Goal: Information Seeking & Learning: Learn about a topic

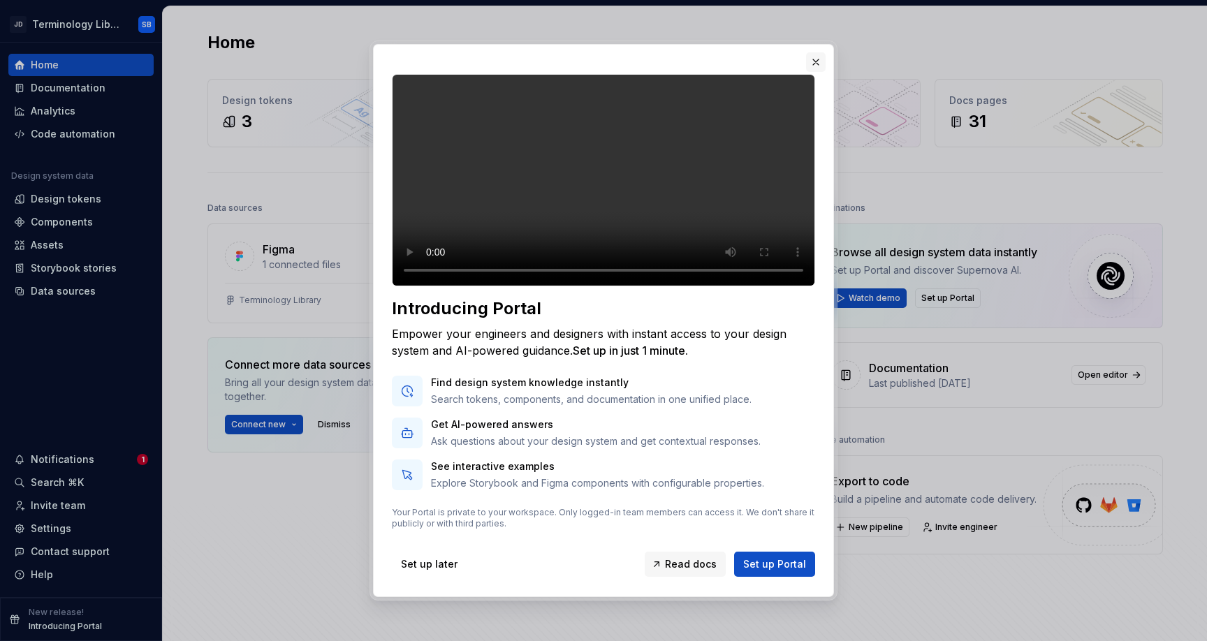
click at [816, 52] on button "button" at bounding box center [816, 62] width 20 height 20
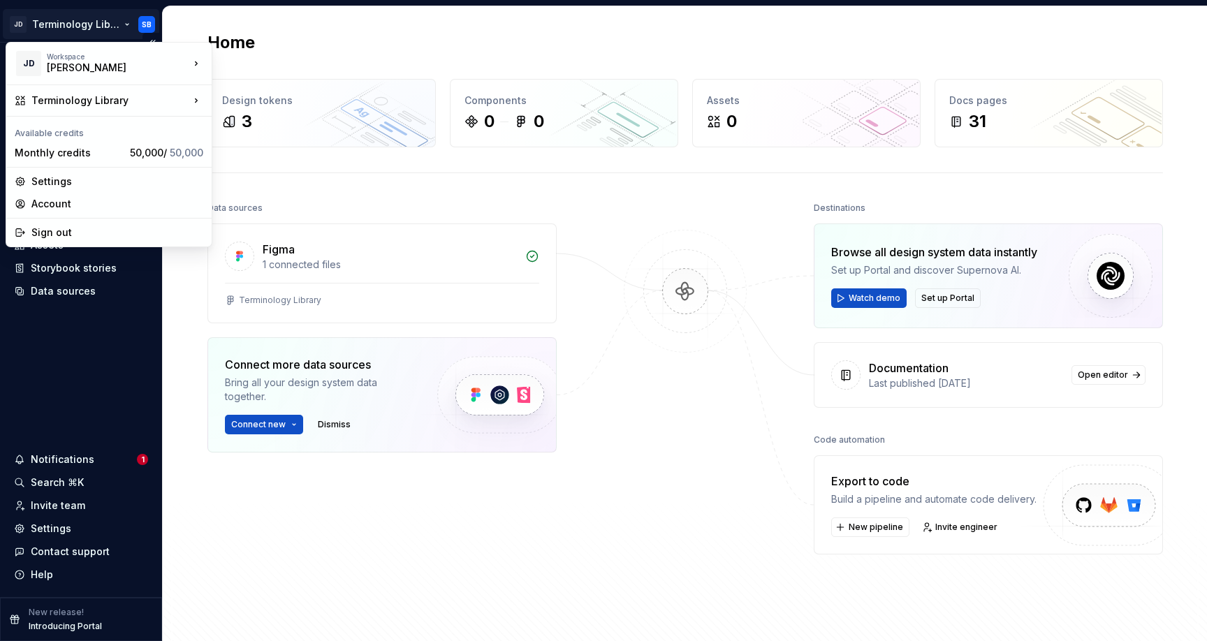
click at [126, 24] on html "JD Terminology Library SB Home Documentation Analytics Code automation Design s…" at bounding box center [603, 320] width 1207 height 641
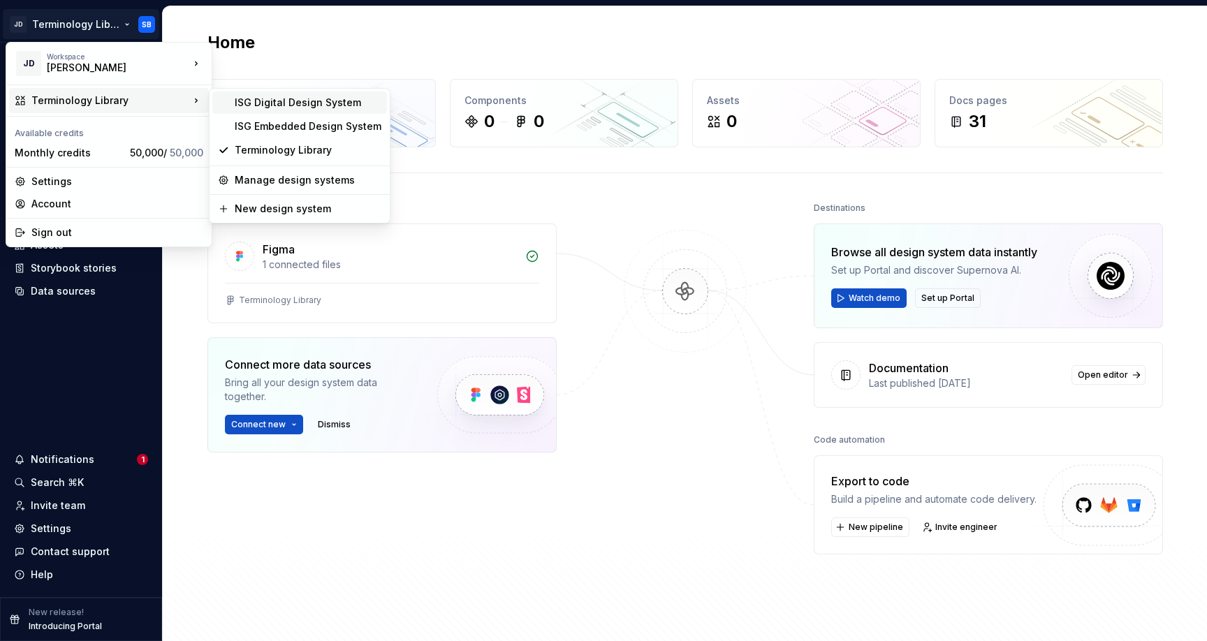
click at [270, 110] on div "ISG Digital Design System" at bounding box center [299, 103] width 175 height 22
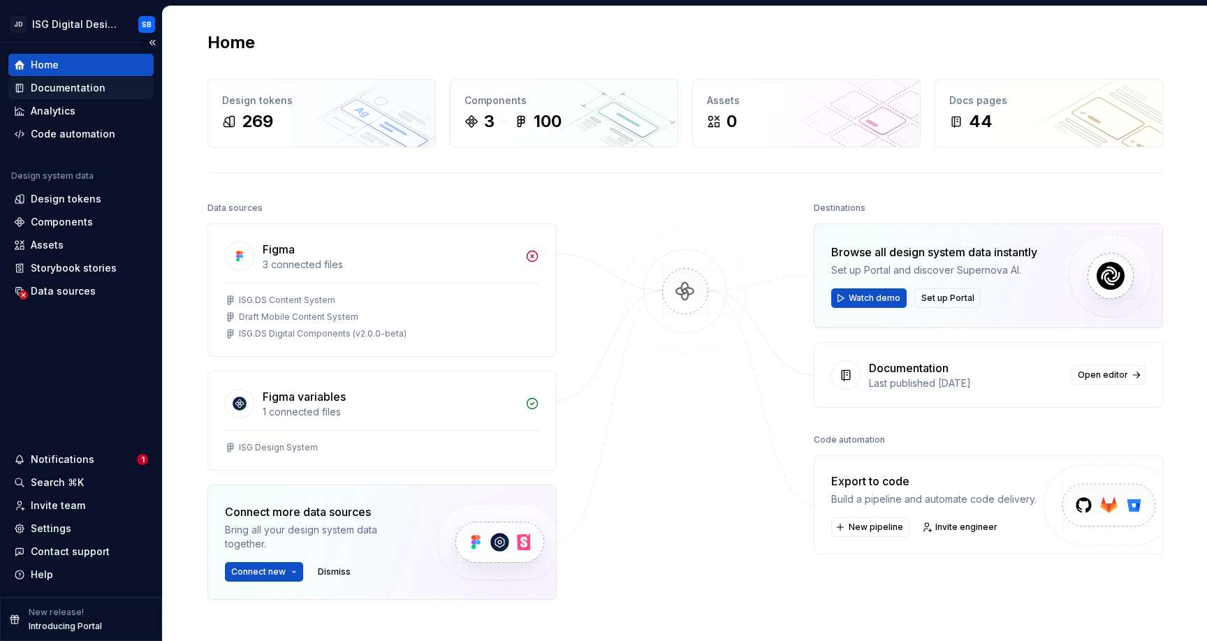
click at [54, 87] on div "Documentation" at bounding box center [68, 88] width 75 height 14
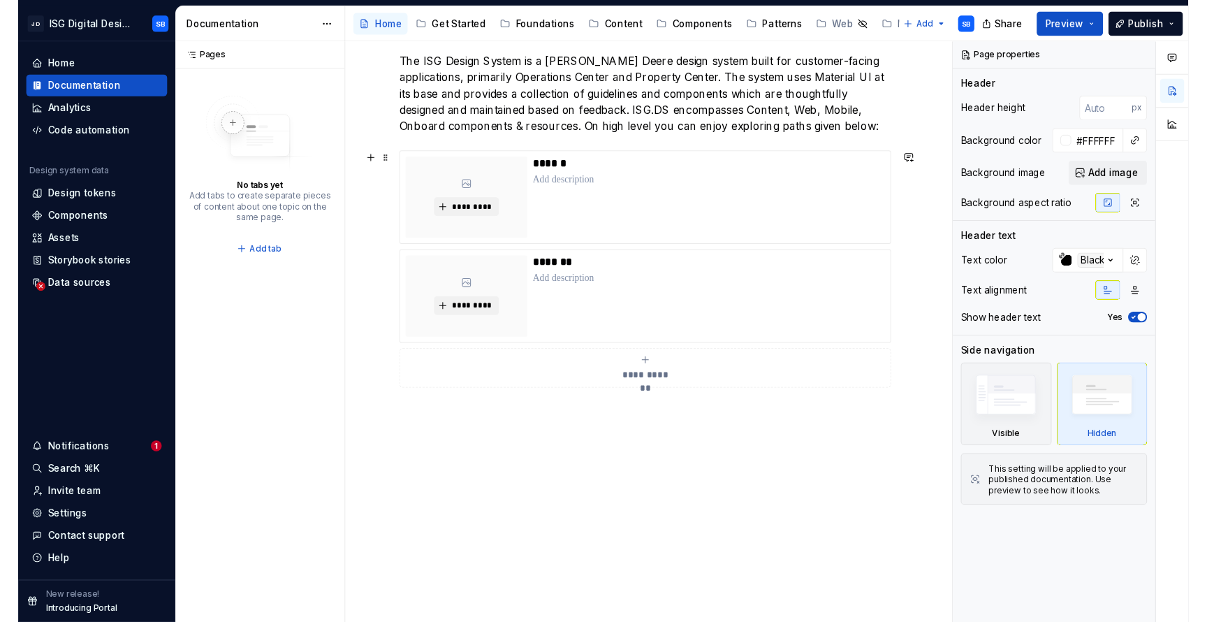
scroll to position [537, 0]
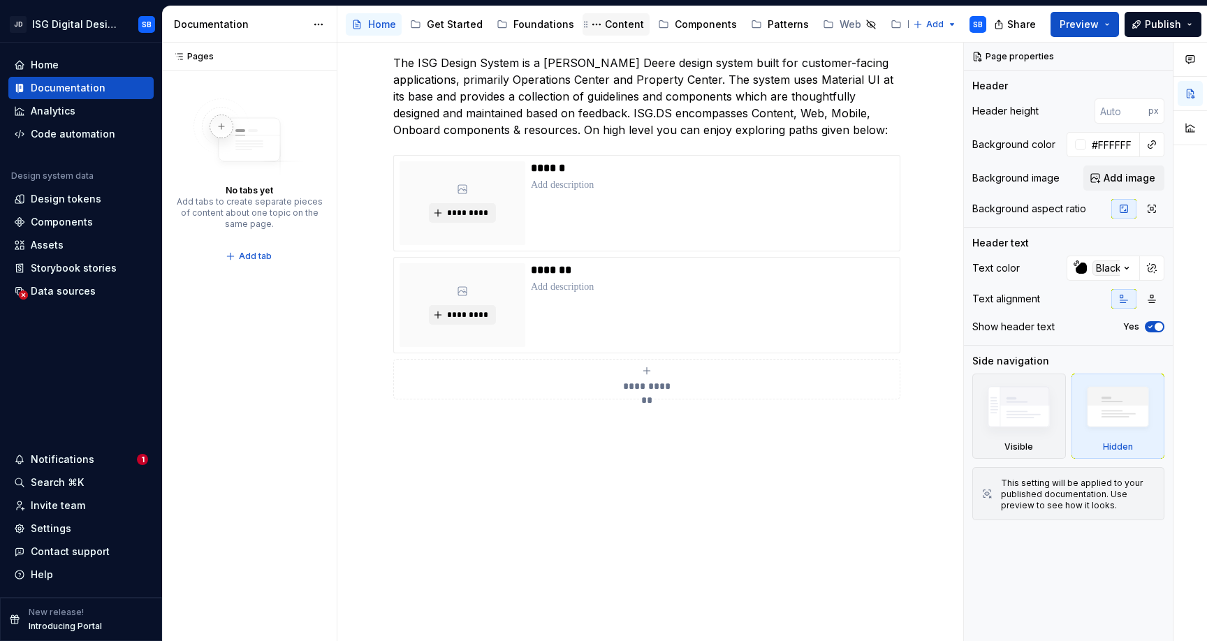
click at [605, 24] on div "Content" at bounding box center [624, 24] width 39 height 14
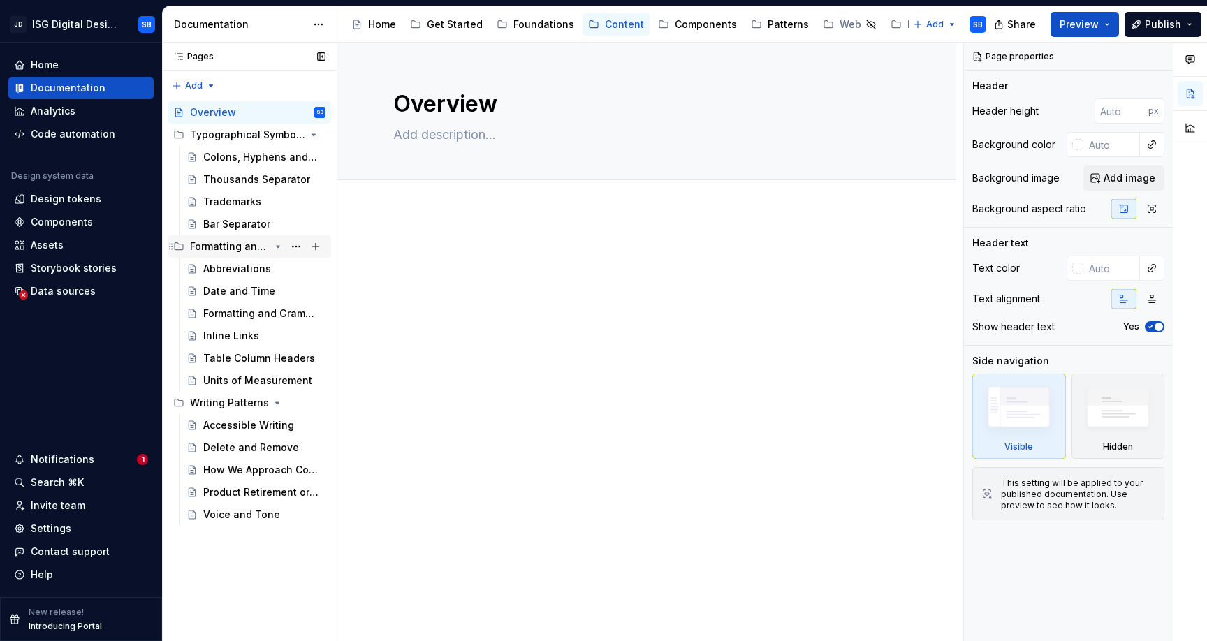
click at [223, 246] on div "Formatting and Grammar" at bounding box center [230, 247] width 80 height 14
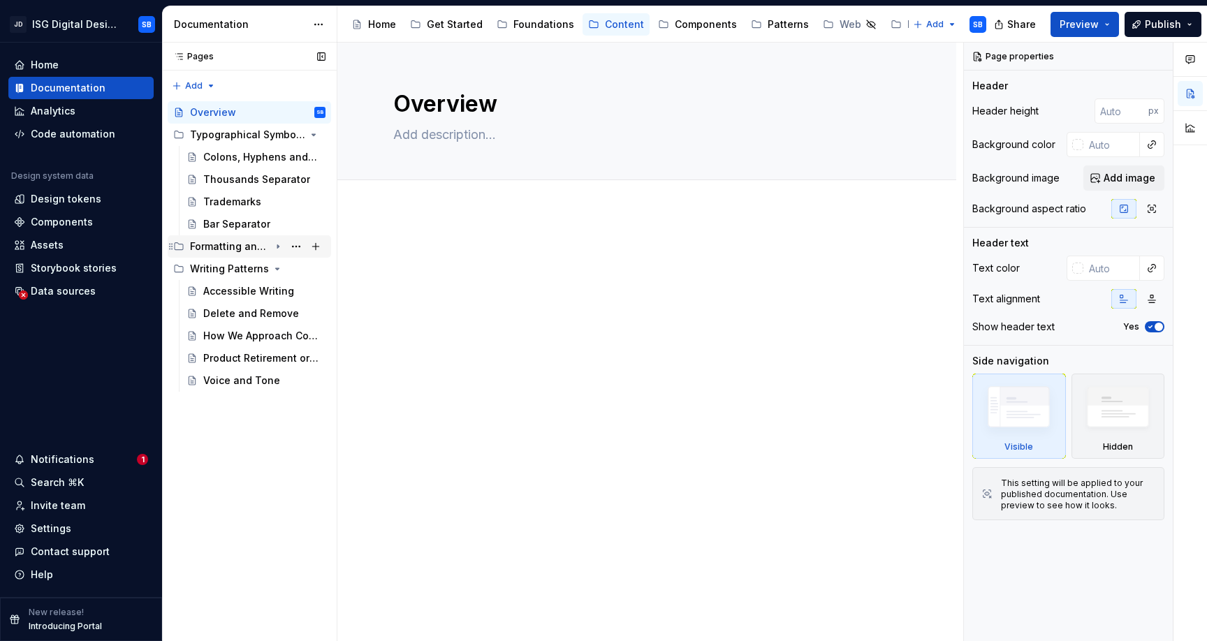
click at [222, 247] on div "Formatting and Grammar" at bounding box center [230, 247] width 80 height 14
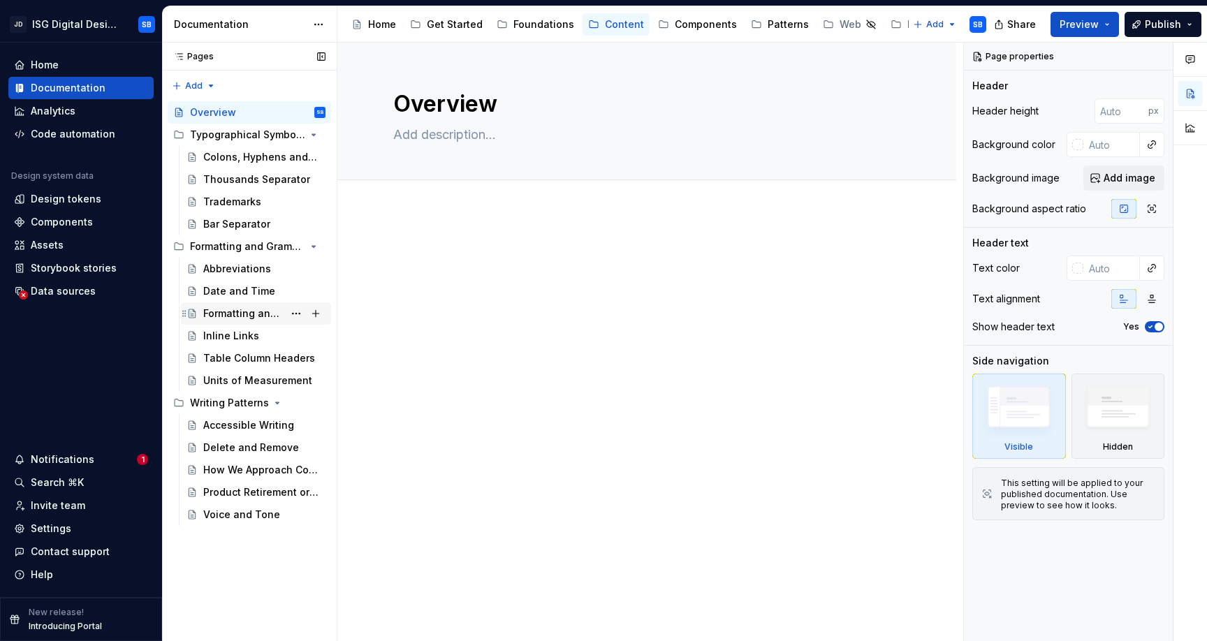
click at [249, 310] on div "Formatting and Grammar" at bounding box center [243, 314] width 80 height 14
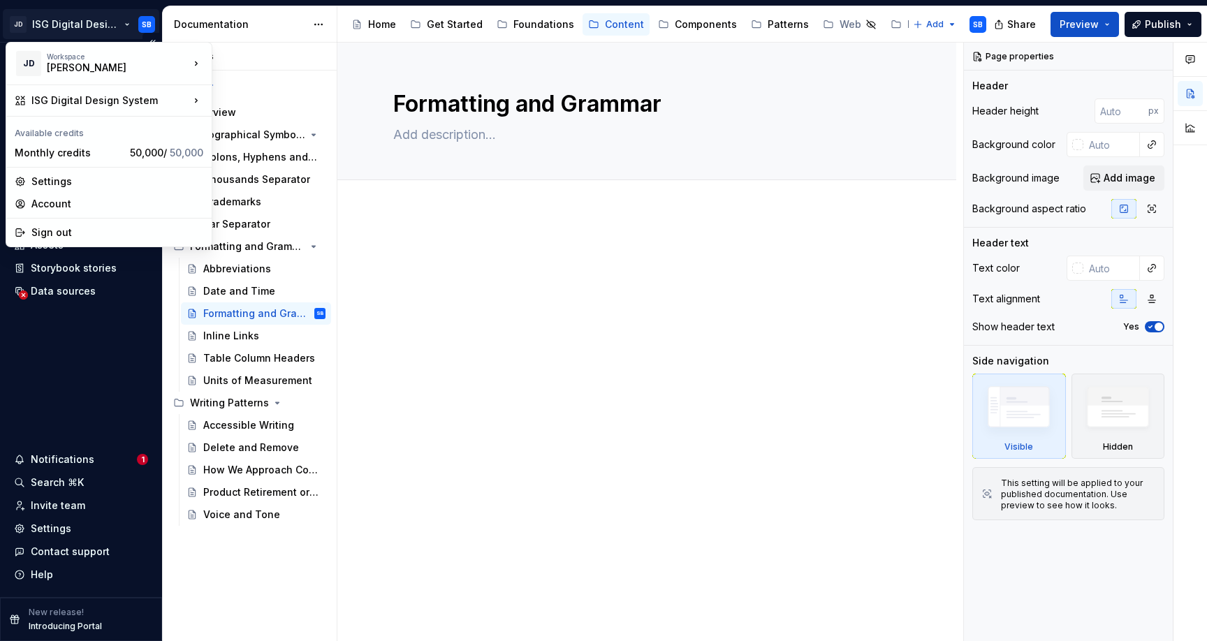
click at [121, 24] on html "JD ISG Digital Design System SB Home Documentation Analytics Code automation De…" at bounding box center [603, 320] width 1207 height 641
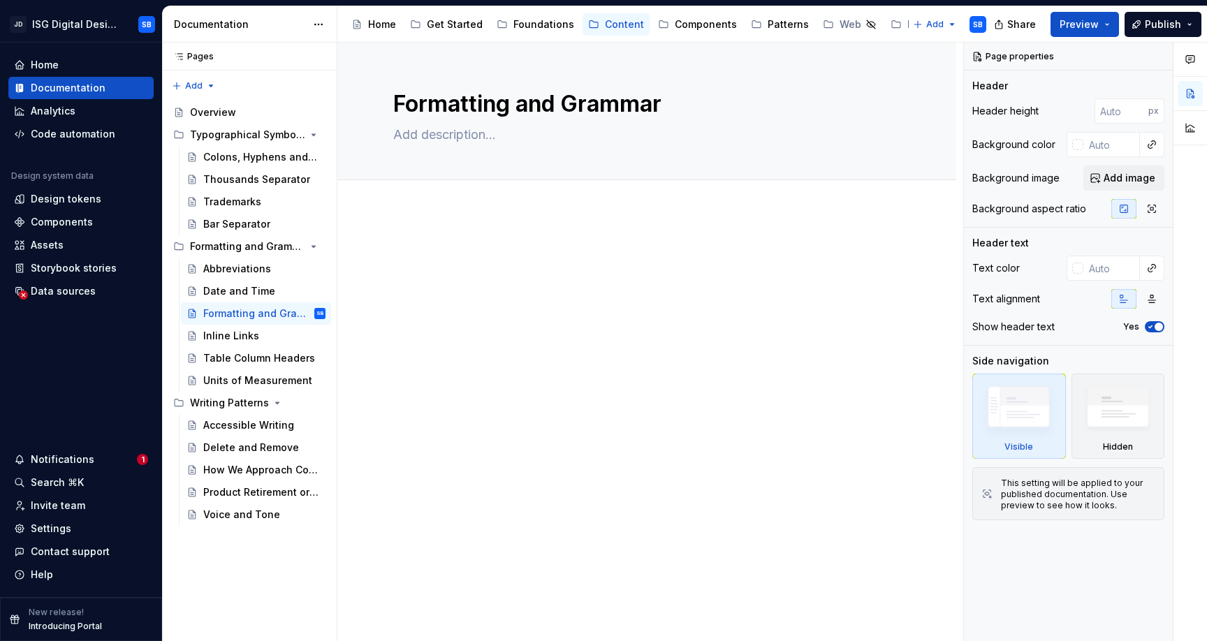
click at [283, 27] on html "JD ISG Digital Design System SB Home Documentation Analytics Code automation De…" at bounding box center [603, 320] width 1207 height 641
click at [210, 264] on div "Abbreviations" at bounding box center [237, 269] width 68 height 14
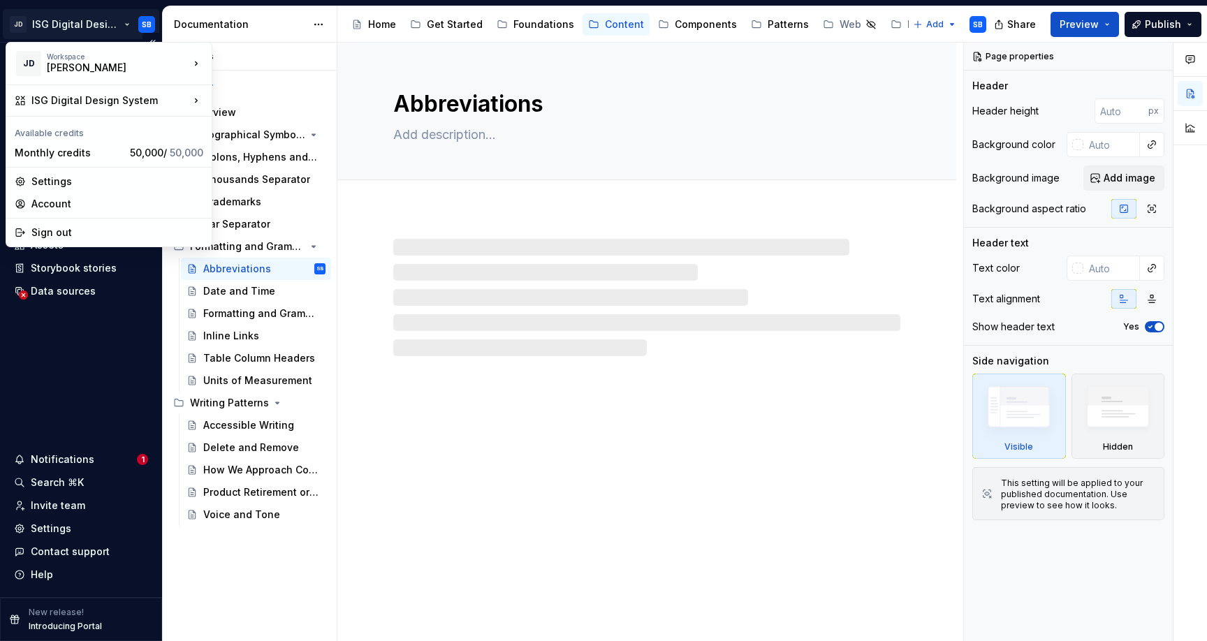
click at [100, 24] on html "JD ISG Digital Design System SB Home Documentation Analytics Code automation De…" at bounding box center [603, 320] width 1207 height 641
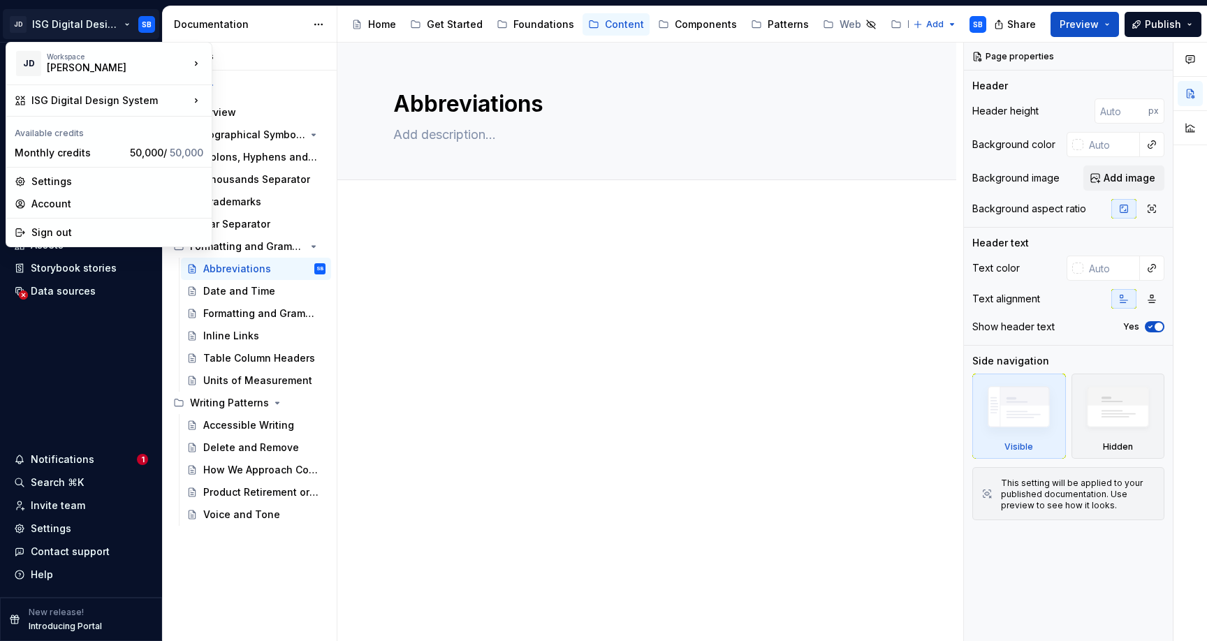
click at [526, 266] on html "JD ISG Digital Design System SB Home Documentation Analytics Code automation De…" at bounding box center [603, 320] width 1207 height 641
click at [120, 23] on html "JD ISG Digital Design System SB Home Documentation Analytics Code automation De…" at bounding box center [603, 320] width 1207 height 641
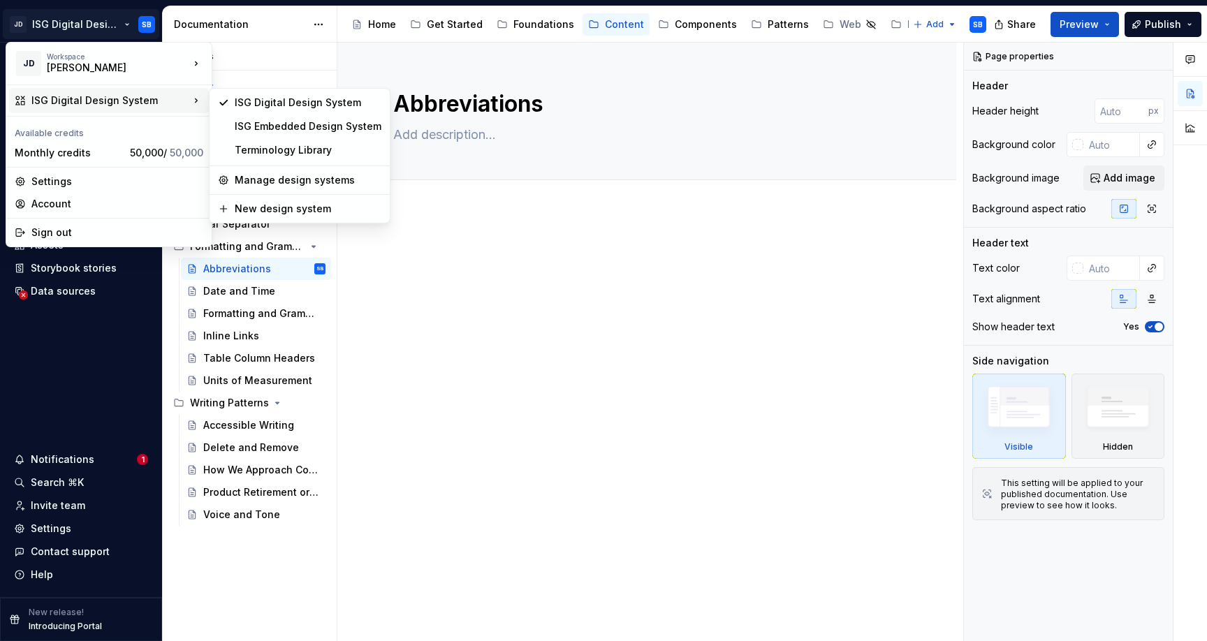
click at [137, 101] on div "ISG Digital Design System" at bounding box center [110, 101] width 158 height 14
click at [553, 272] on html "JD ISG Digital Design System SB Home Documentation Analytics Code automation De…" at bounding box center [603, 320] width 1207 height 641
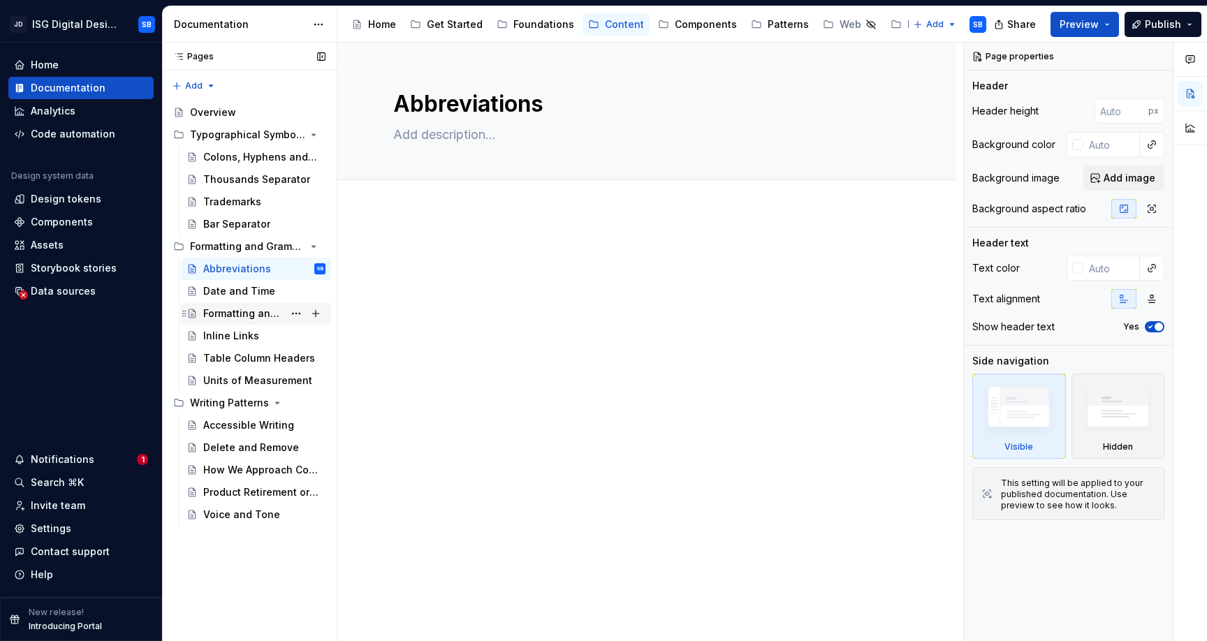
click at [242, 318] on div "Formatting and Grammar" at bounding box center [243, 314] width 80 height 14
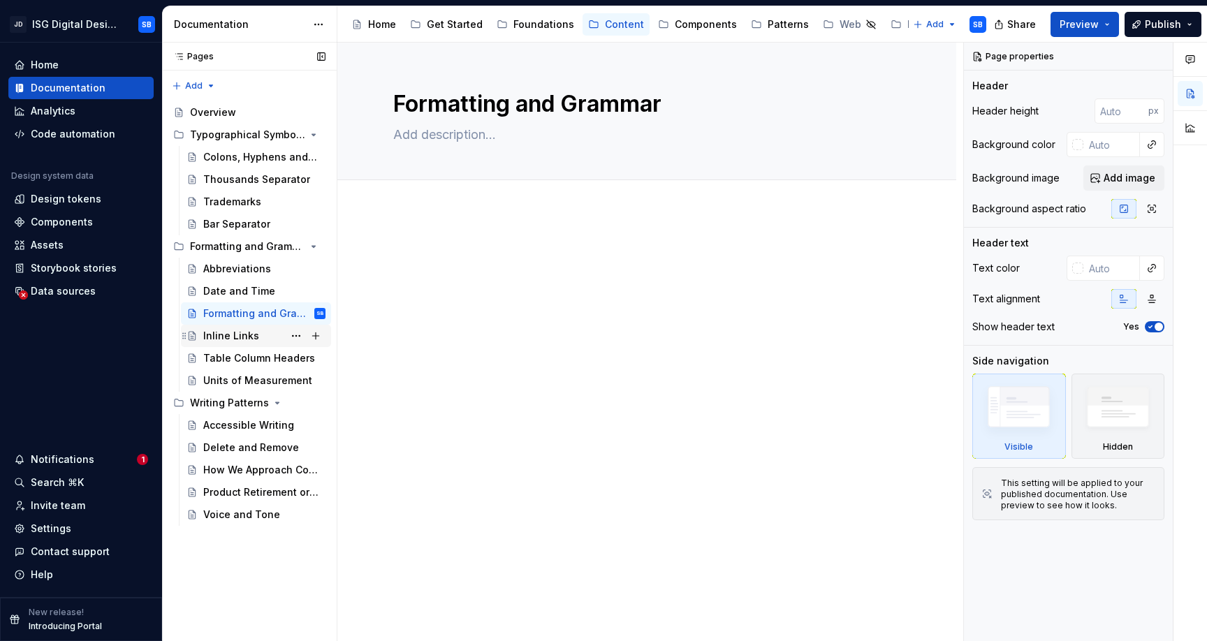
click at [230, 338] on div "Inline Links" at bounding box center [231, 336] width 56 height 14
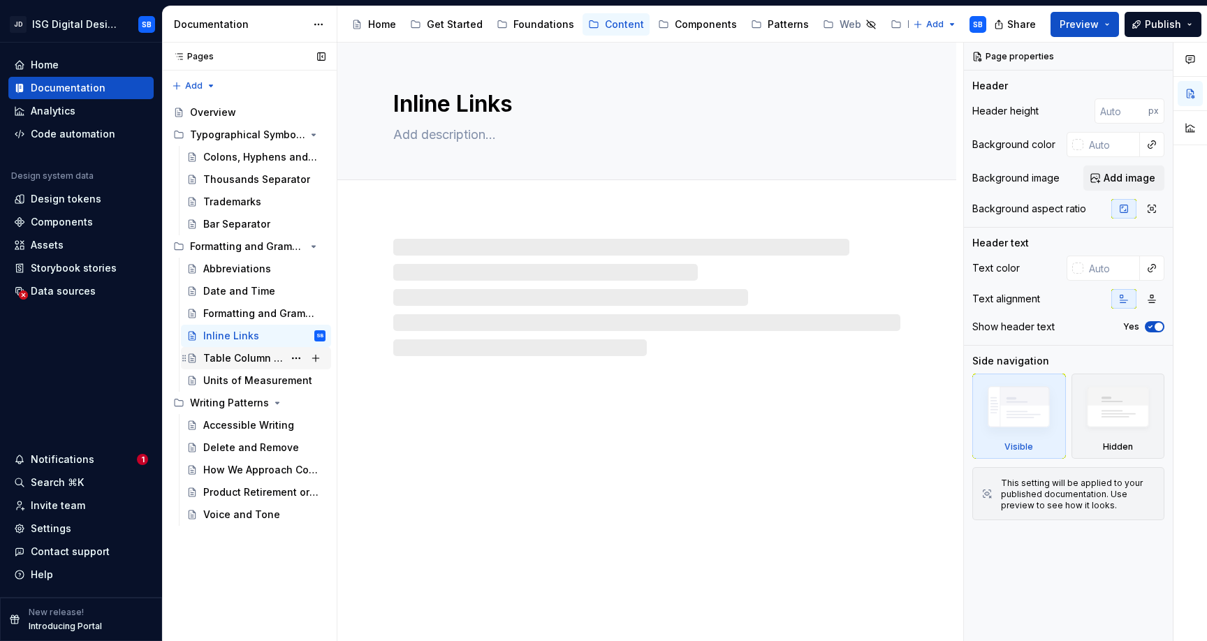
click at [235, 360] on div "Table Column Headers" at bounding box center [243, 358] width 80 height 14
click at [238, 382] on div "Units of Measurement" at bounding box center [243, 381] width 80 height 14
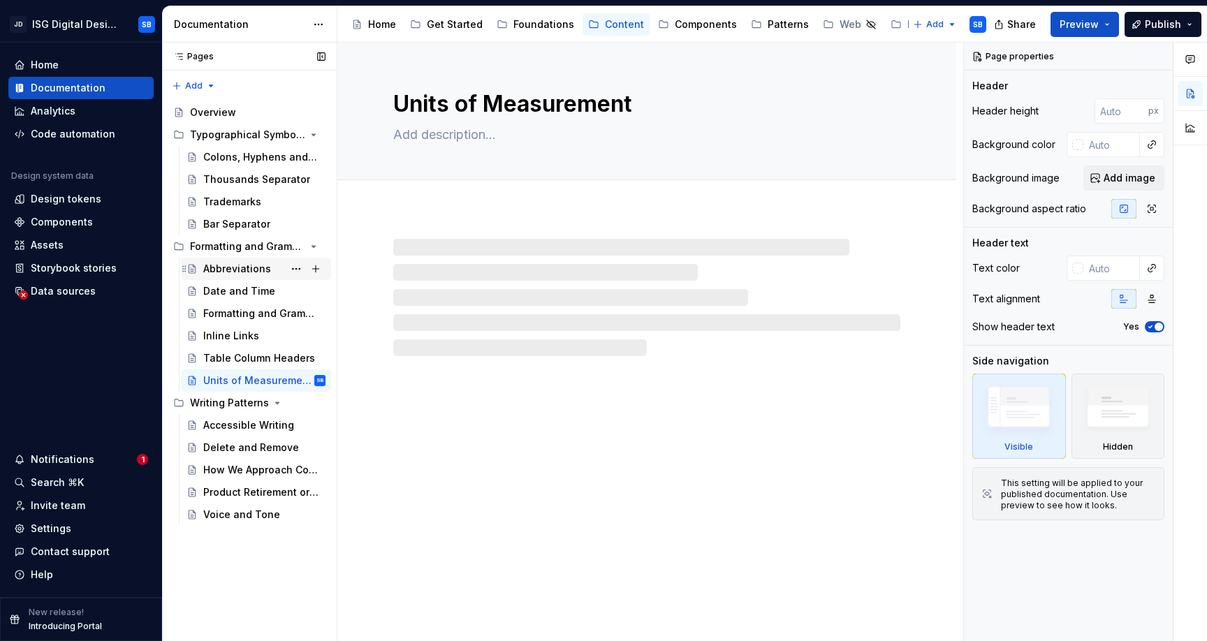
click at [229, 271] on div "Abbreviations" at bounding box center [237, 269] width 68 height 14
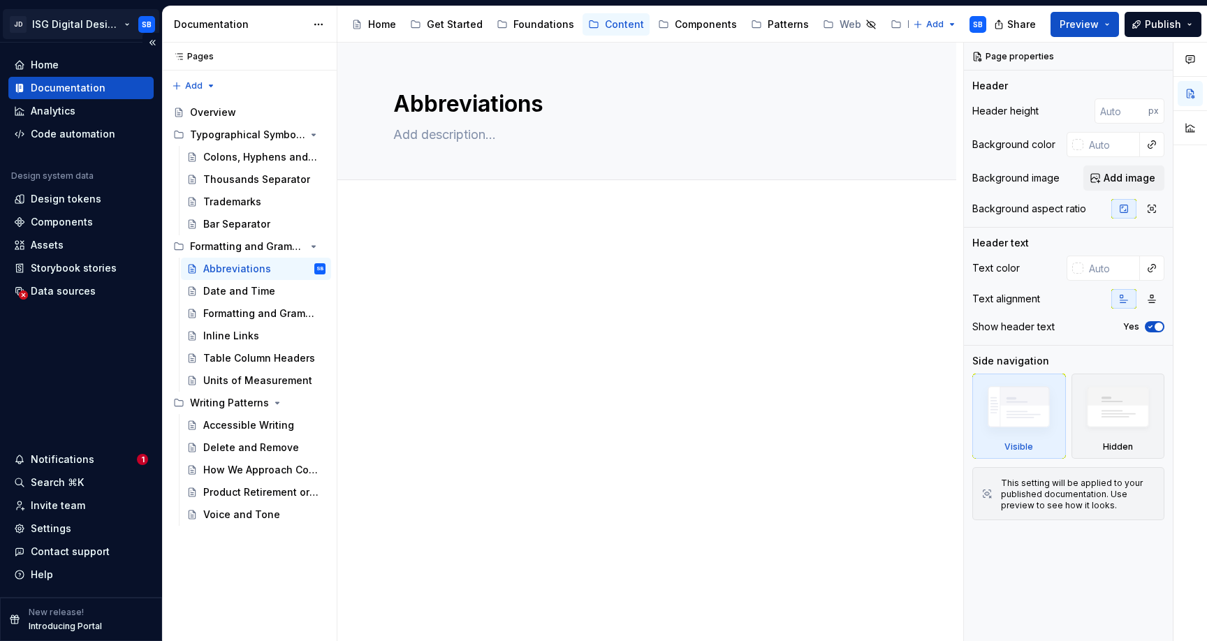
click at [124, 21] on html "JD ISG Digital Design System SB Home Documentation Analytics Code automation De…" at bounding box center [603, 320] width 1207 height 641
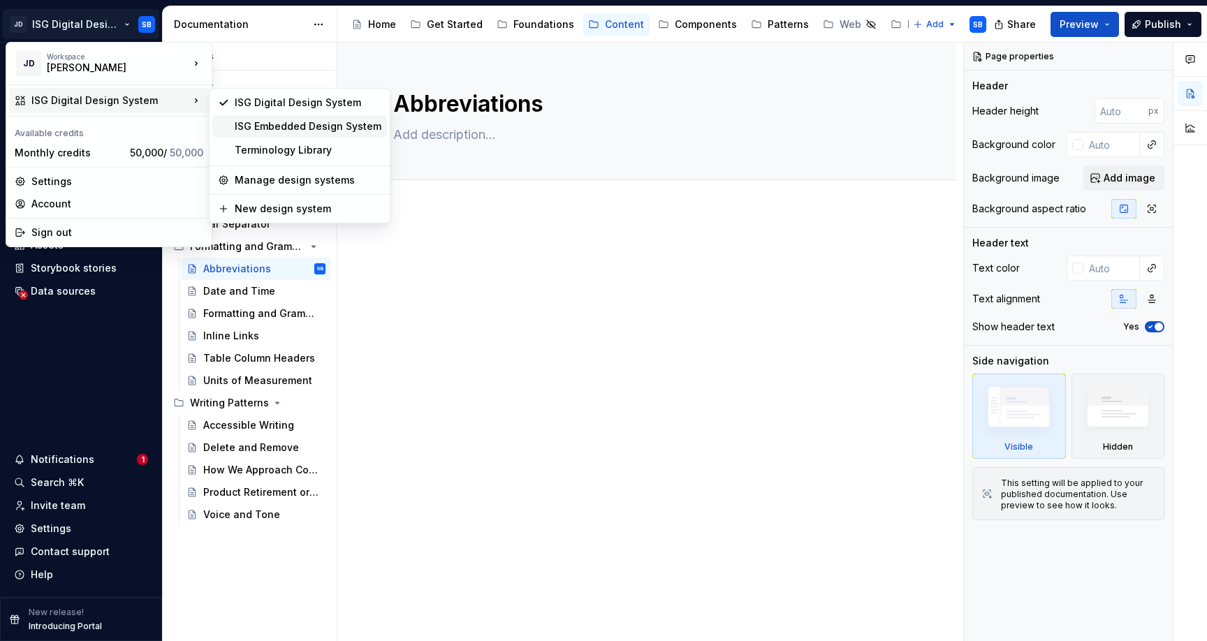
click at [261, 122] on div "ISG Embedded Design System" at bounding box center [308, 126] width 147 height 14
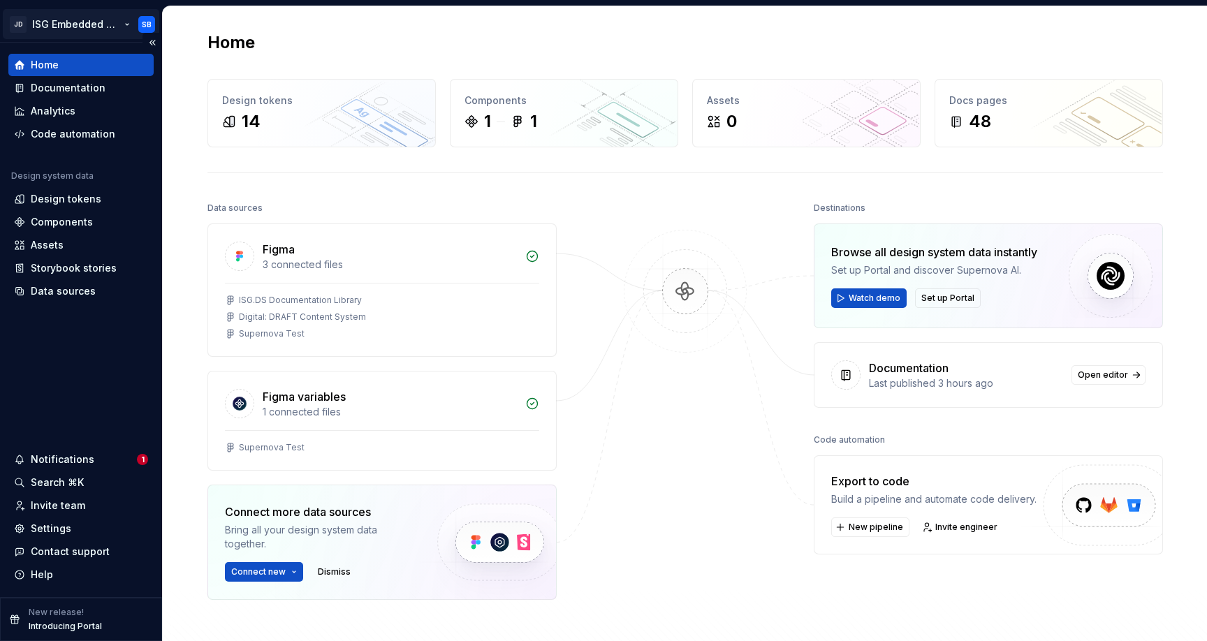
click at [122, 21] on html "JD ISG Embedded Design System SB Home Documentation Analytics Code automation D…" at bounding box center [603, 320] width 1207 height 641
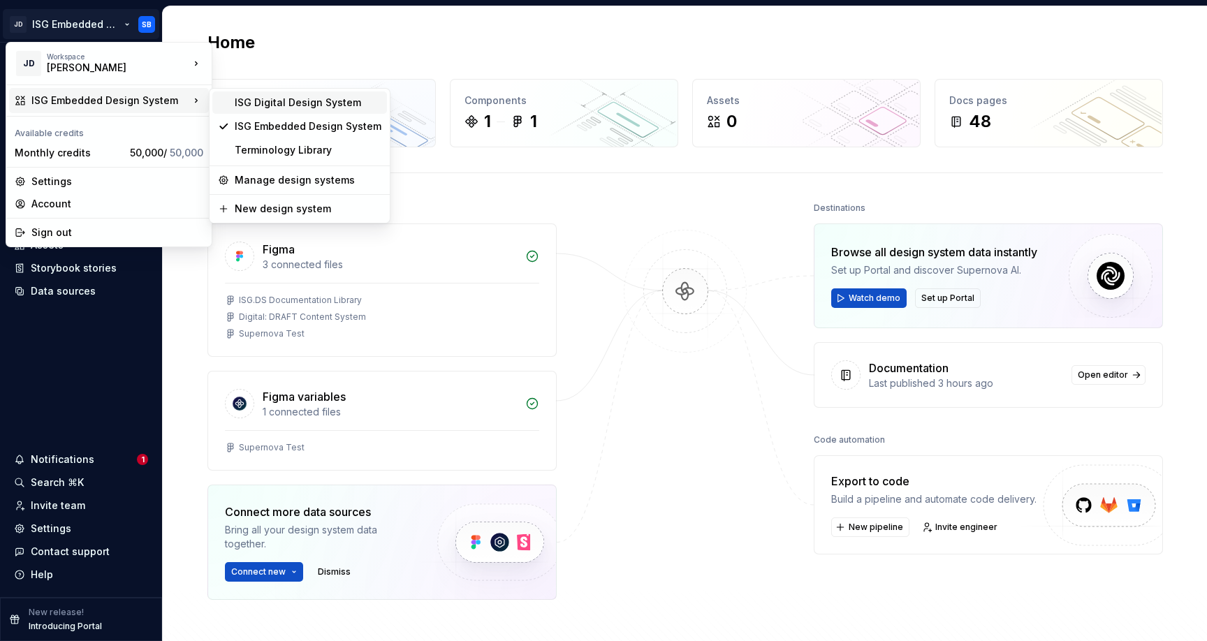
click at [237, 101] on div "ISG Digital Design System" at bounding box center [308, 103] width 147 height 14
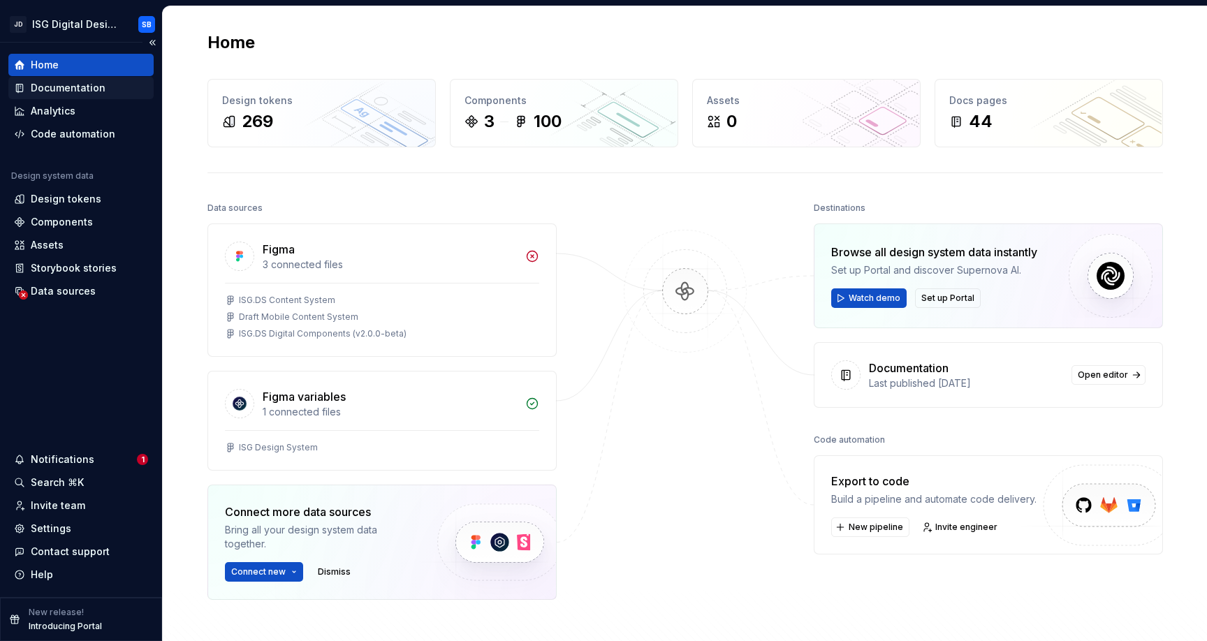
click at [71, 86] on div "Documentation" at bounding box center [68, 88] width 75 height 14
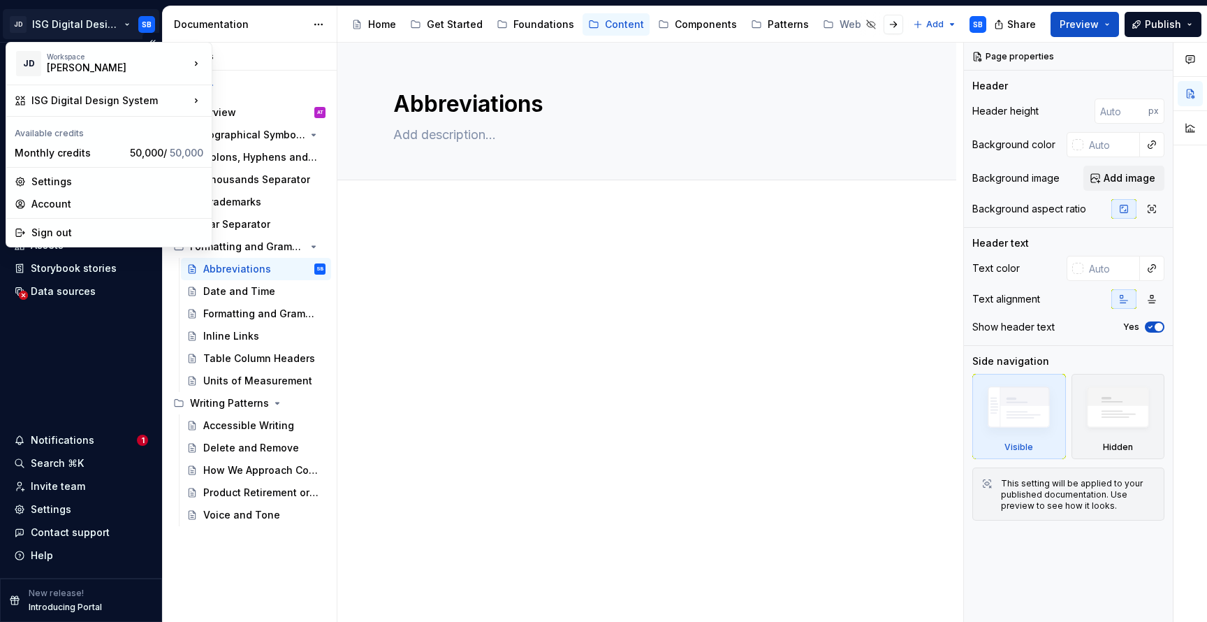
click at [119, 22] on html "JD ISG Digital Design System SB Home Documentation Analytics Code automation De…" at bounding box center [603, 311] width 1207 height 622
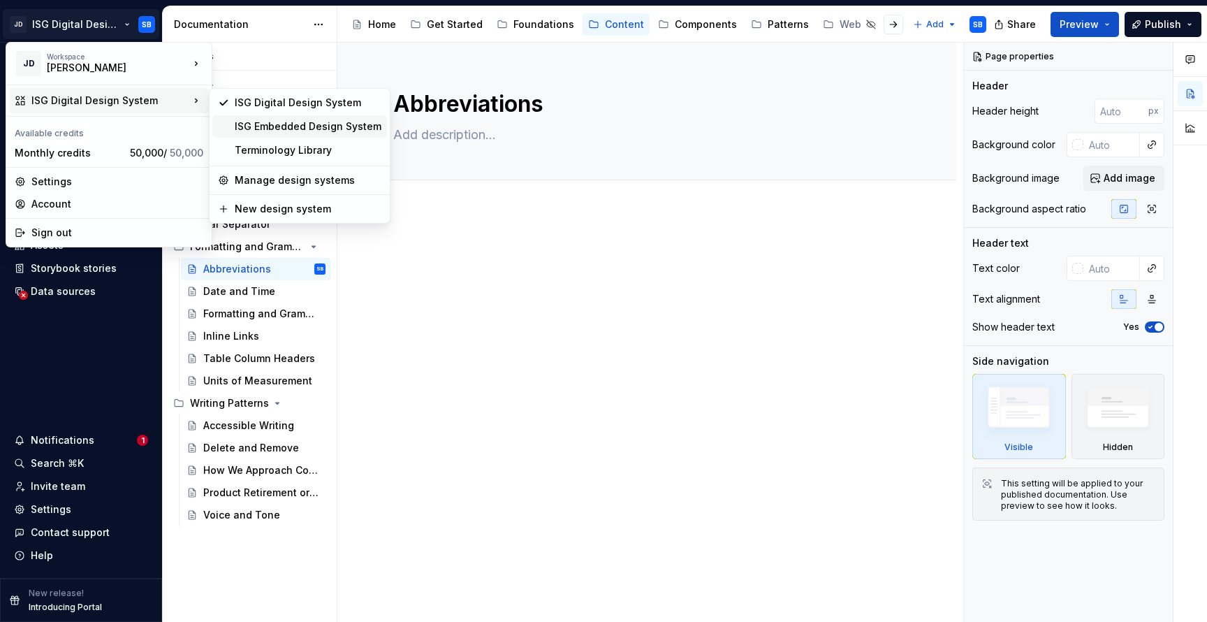
click at [258, 126] on div "ISG Embedded Design System" at bounding box center [308, 126] width 147 height 14
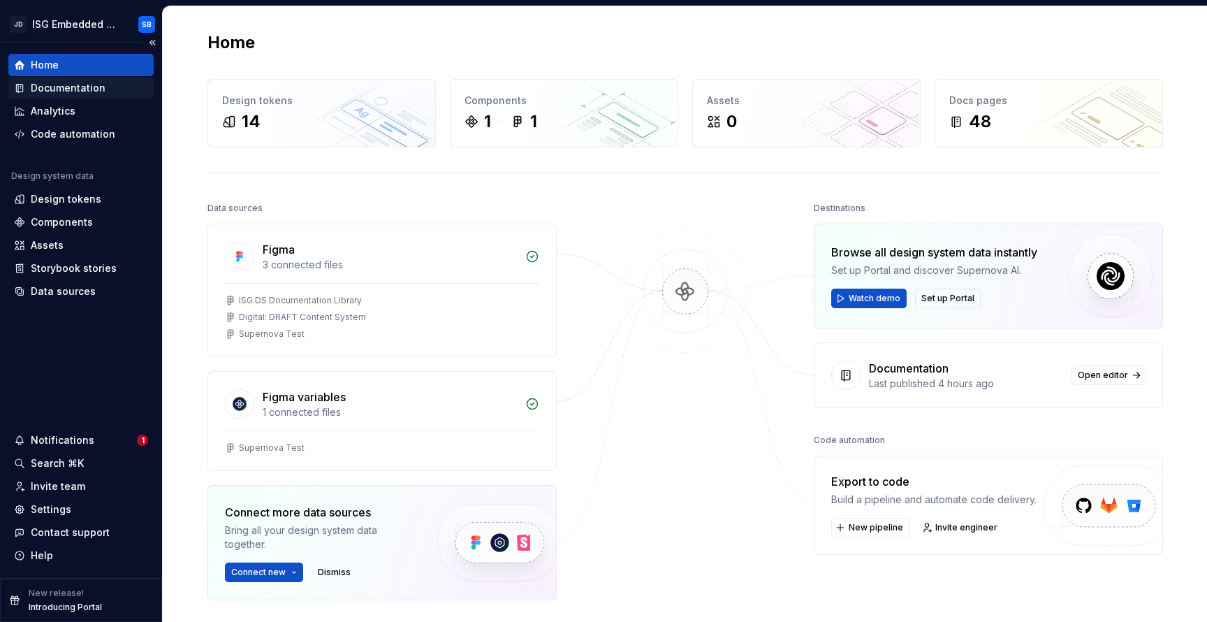
click at [92, 85] on div "Documentation" at bounding box center [68, 88] width 75 height 14
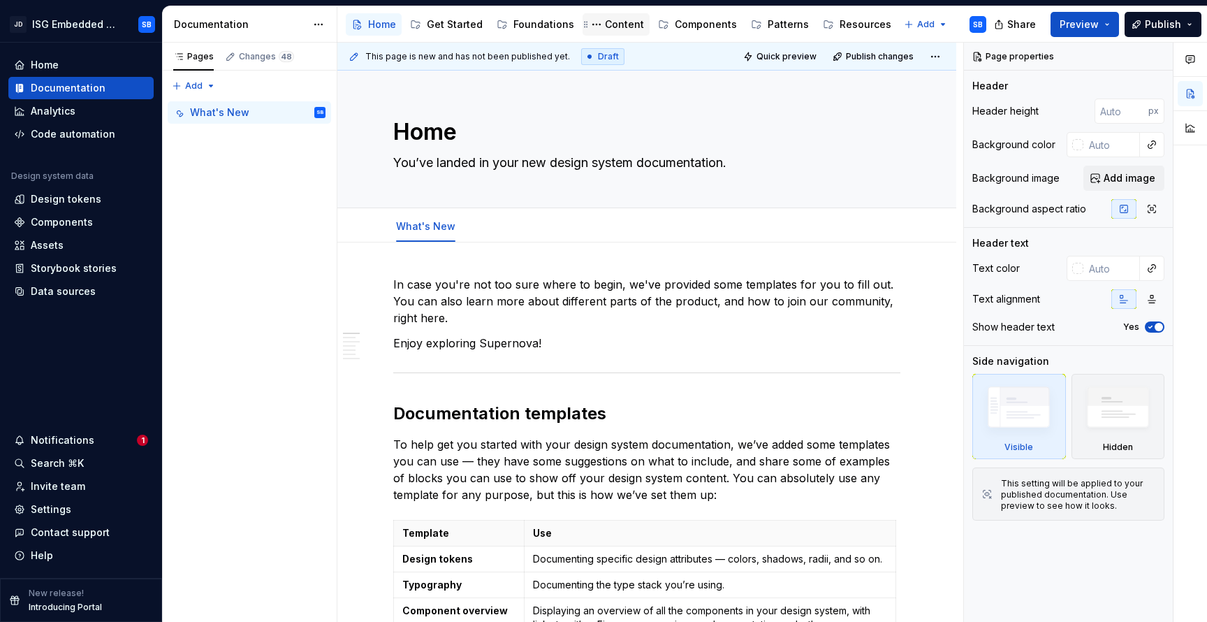
click at [607, 27] on div "Content" at bounding box center [624, 24] width 39 height 14
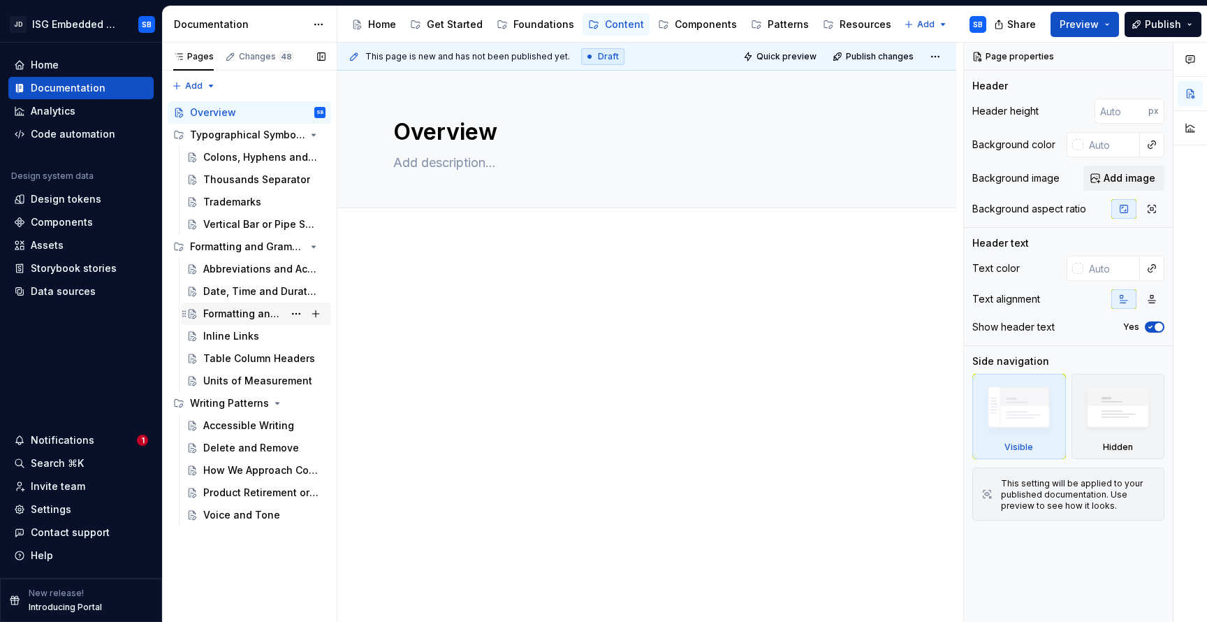
click at [270, 318] on div "Formatting and Grammar" at bounding box center [243, 314] width 80 height 14
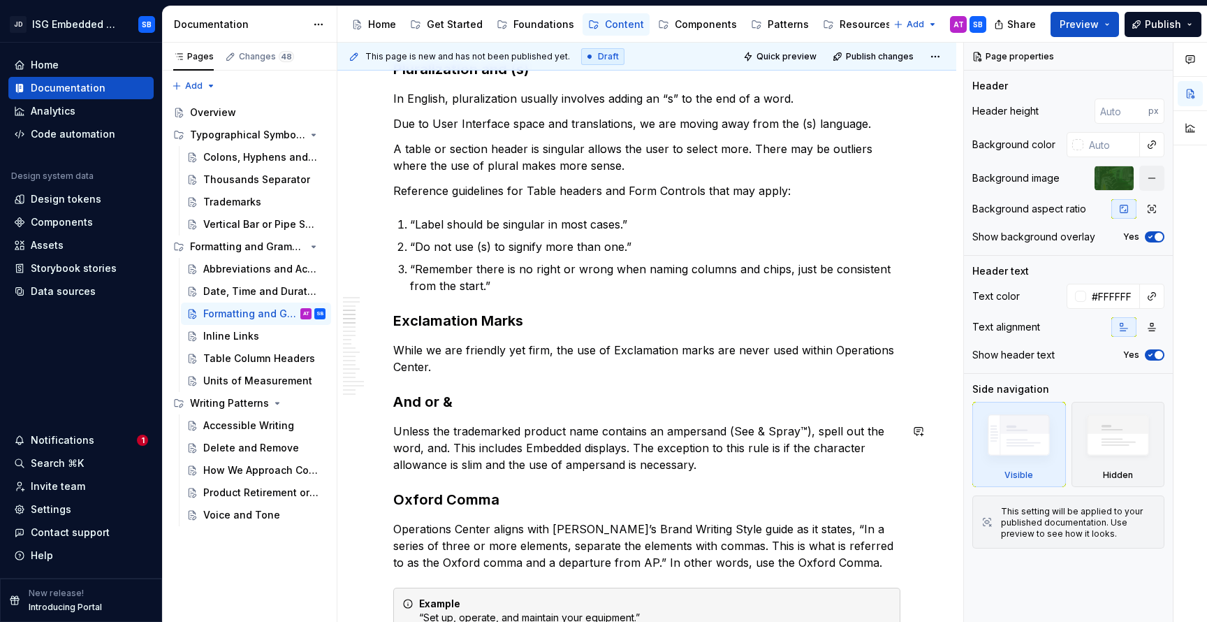
scroll to position [425, 0]
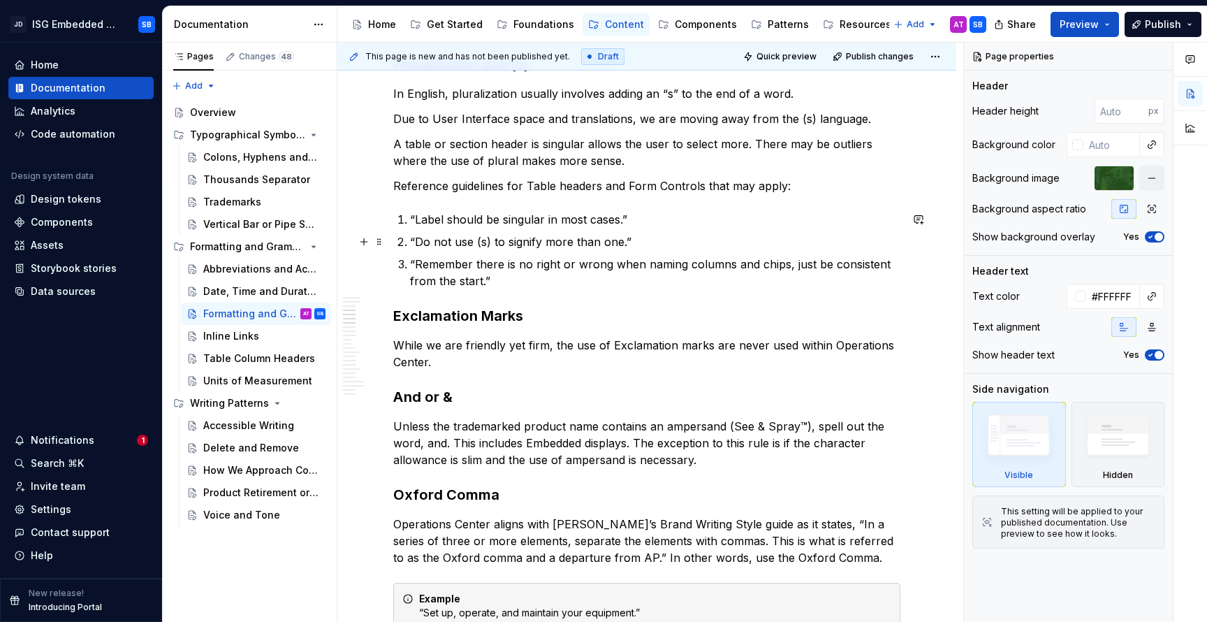
click at [629, 241] on p "“Do not use (s) to signify more than one.”" at bounding box center [655, 241] width 491 height 17
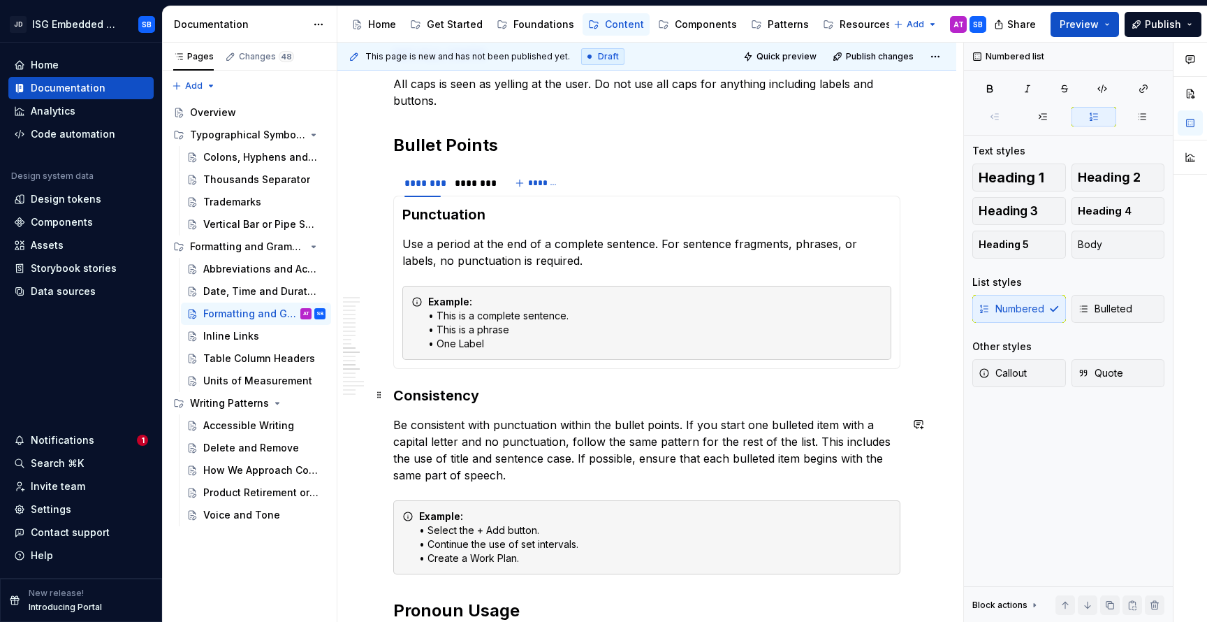
scroll to position [1582, 0]
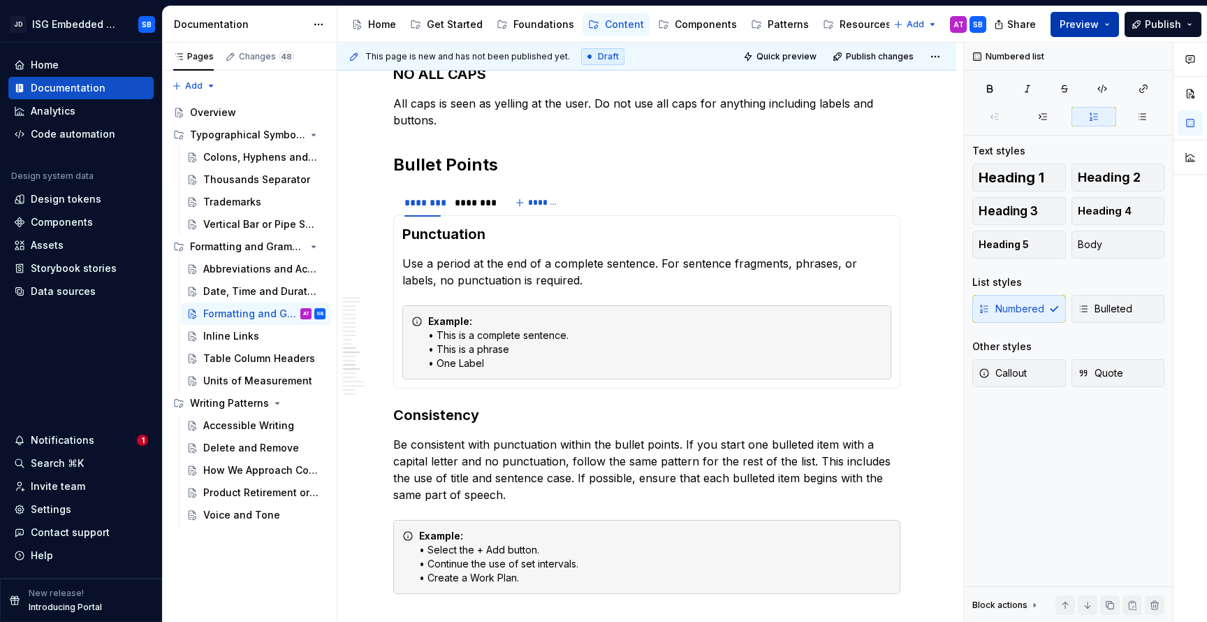
click at [1109, 22] on button "Preview" at bounding box center [1085, 24] width 68 height 25
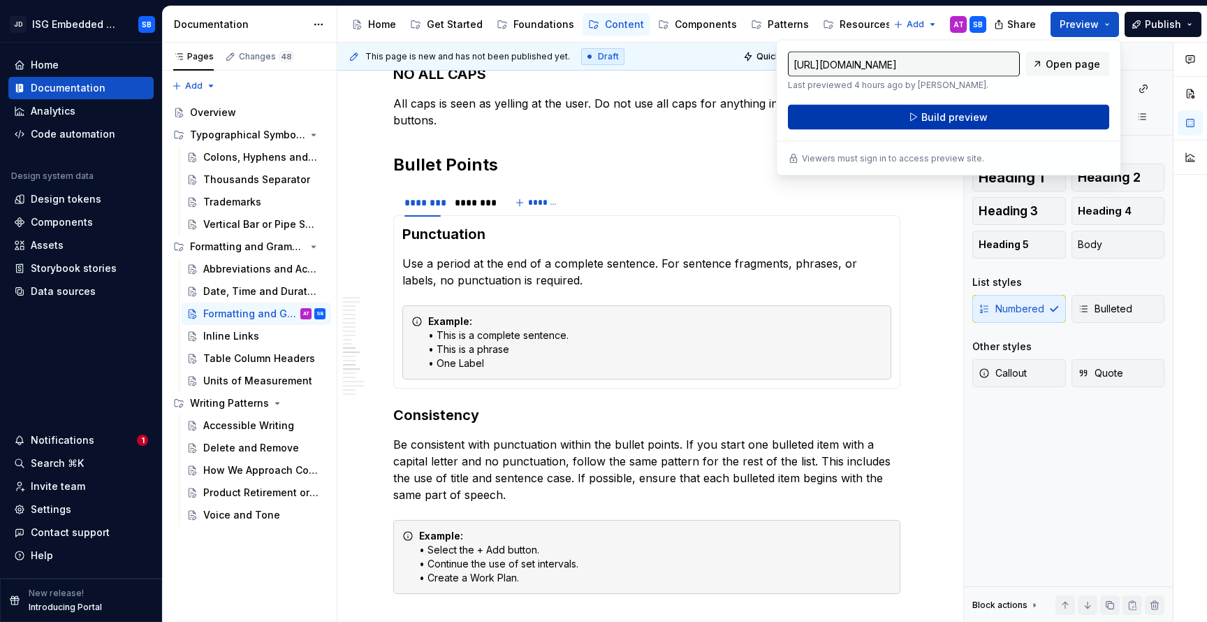
click at [996, 113] on button "Build preview" at bounding box center [948, 117] width 321 height 25
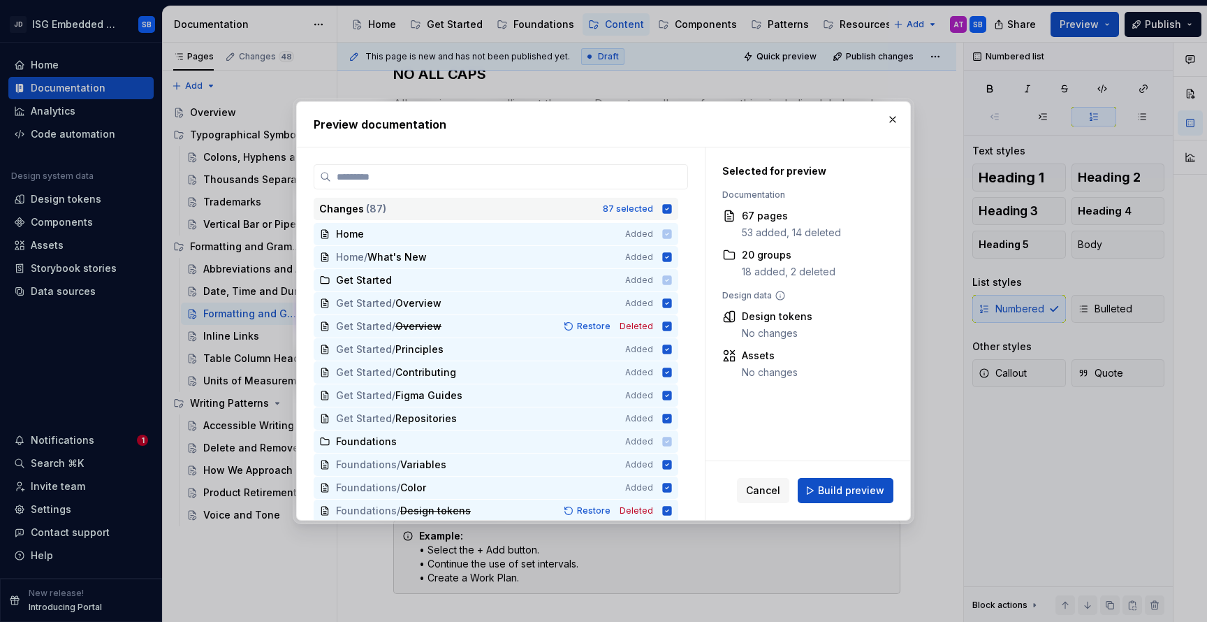
click at [667, 208] on icon at bounding box center [667, 208] width 9 height 9
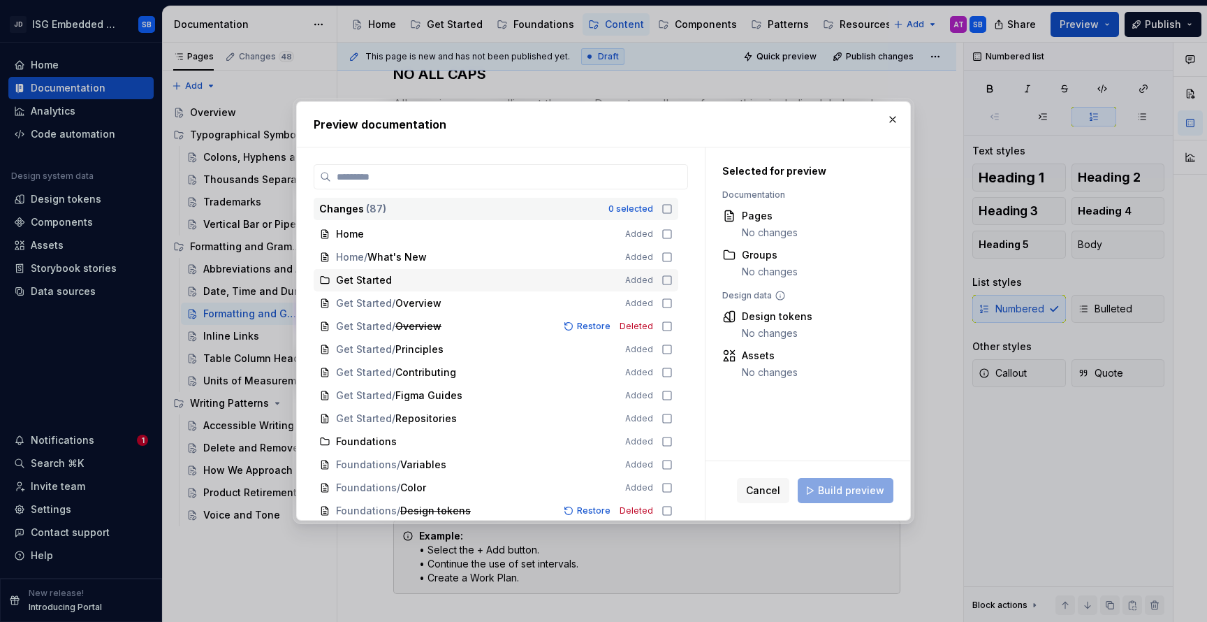
scroll to position [0, 0]
click at [665, 210] on icon at bounding box center [667, 208] width 11 height 11
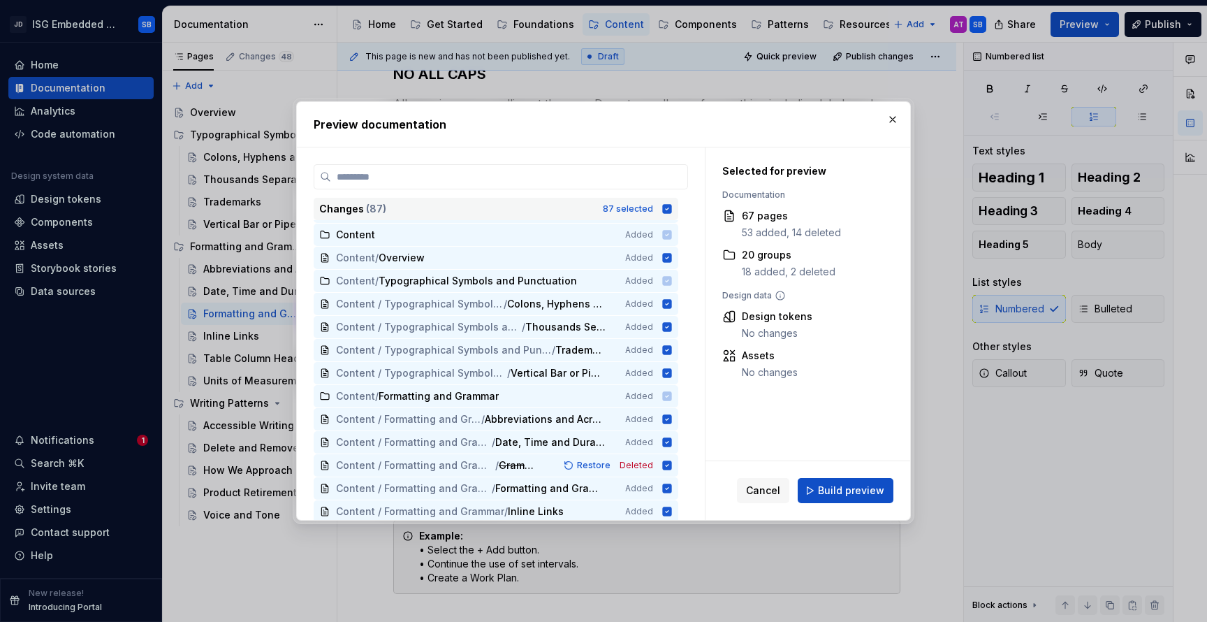
scroll to position [1024, 0]
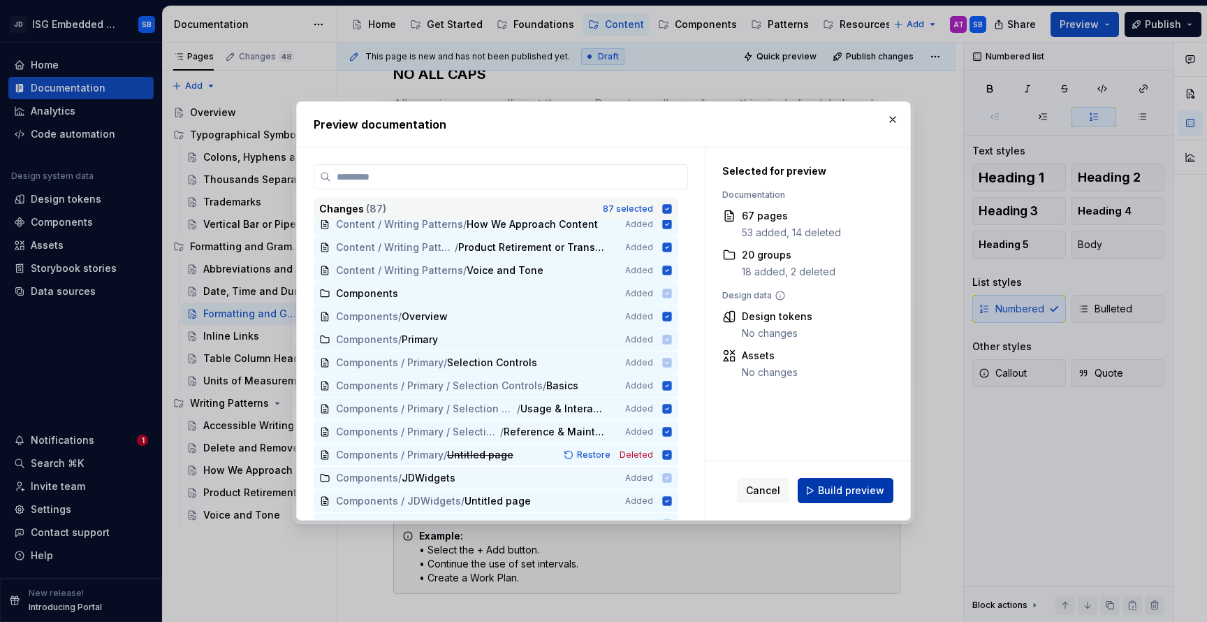
click at [863, 495] on span "Build preview" at bounding box center [851, 491] width 66 height 14
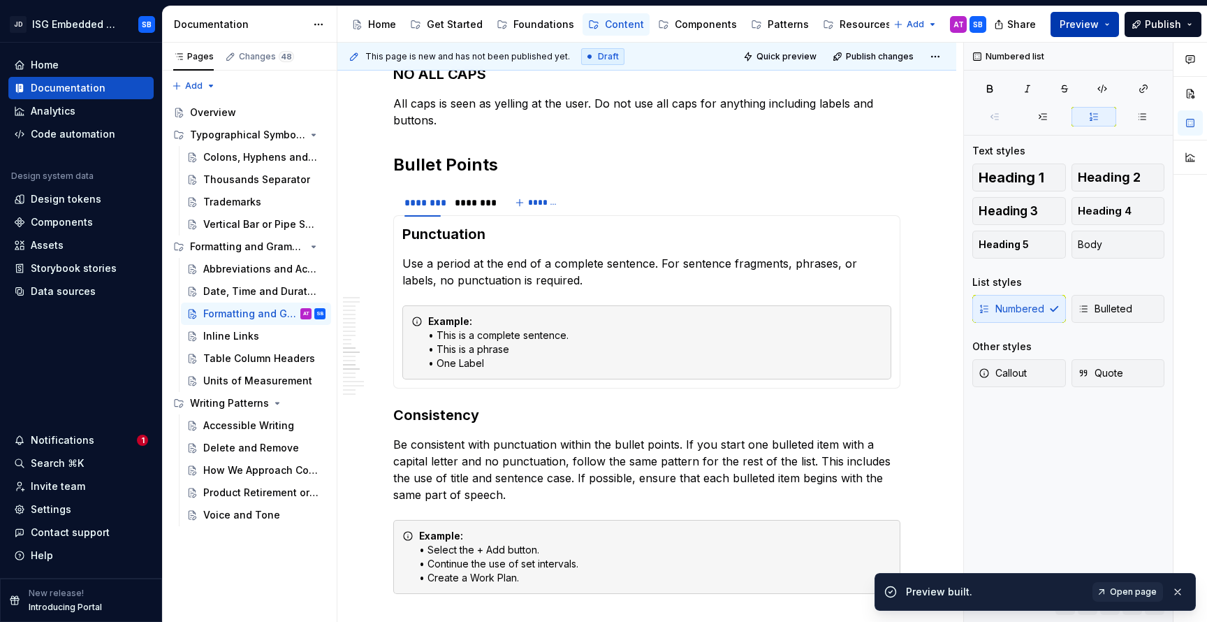
click at [1108, 24] on button "Preview" at bounding box center [1085, 24] width 68 height 25
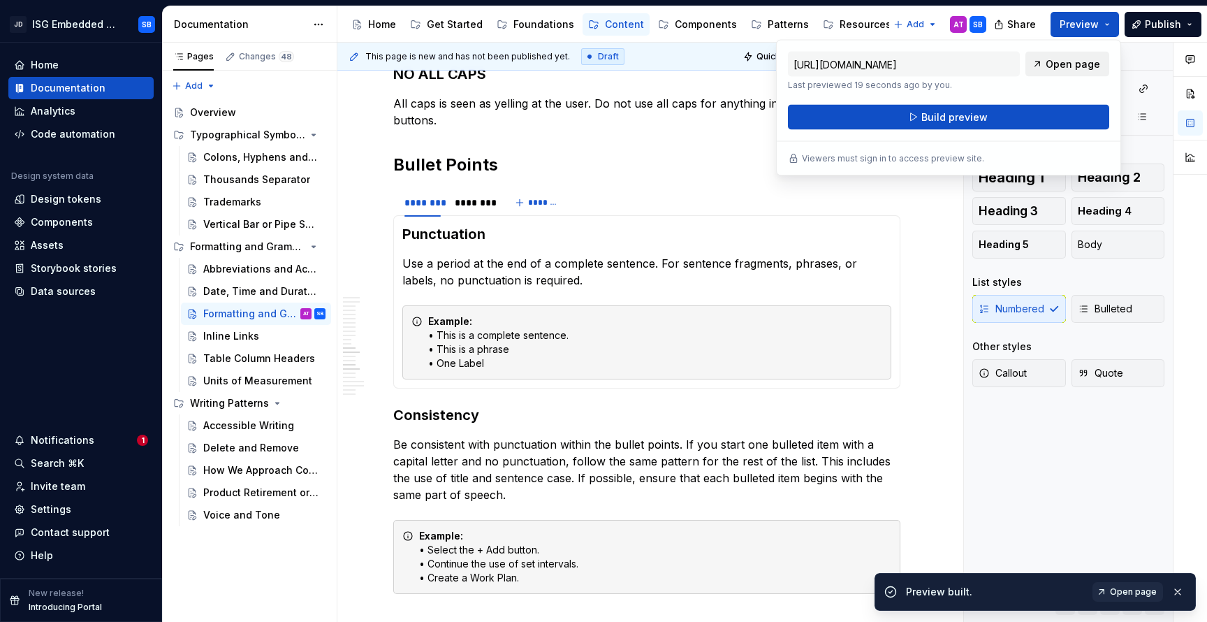
click at [1073, 64] on span "Open page" at bounding box center [1073, 64] width 55 height 14
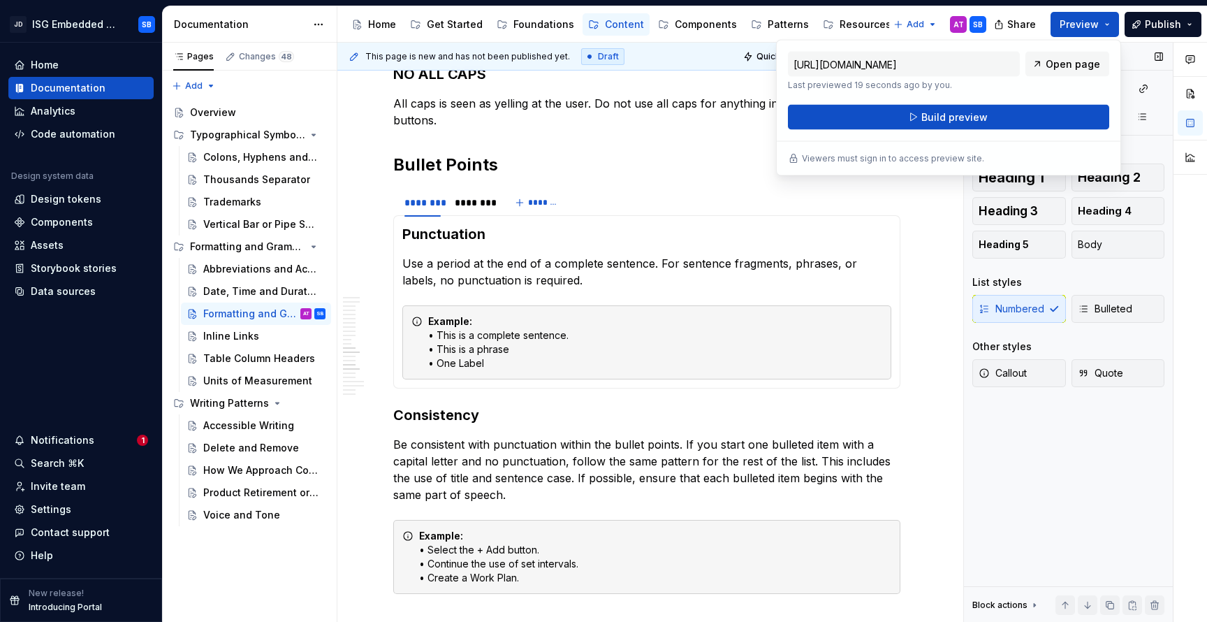
click at [1094, 464] on div "Numbered list Text styles Heading 1 Heading 2 Heading 3 Heading 4 Heading 5 Bod…" at bounding box center [1068, 333] width 209 height 580
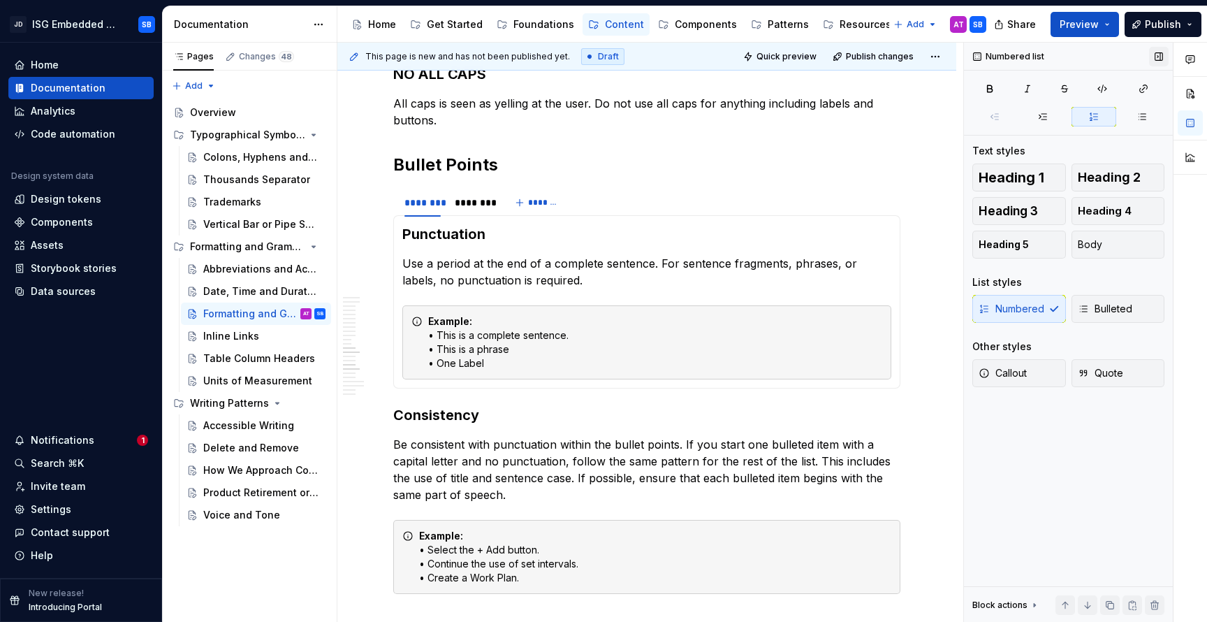
click at [1157, 53] on button "button" at bounding box center [1159, 57] width 20 height 20
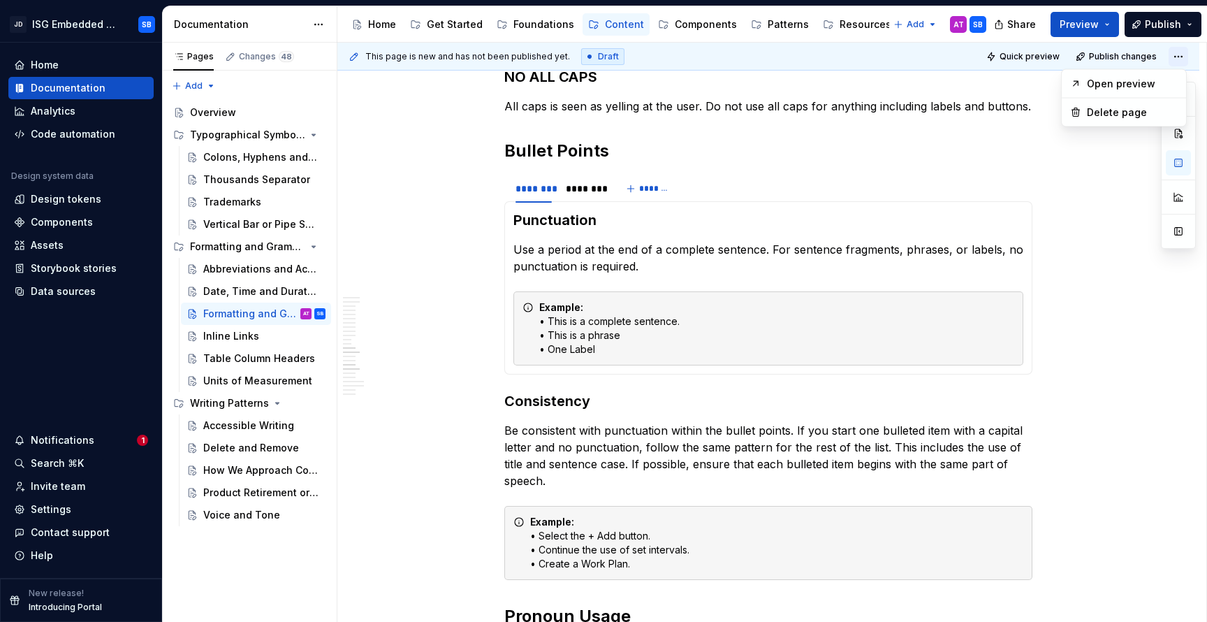
click at [1182, 55] on html "JD ISG Embedded Design System SB Home Documentation Analytics Code automation D…" at bounding box center [603, 311] width 1207 height 622
click at [1132, 200] on html "JD ISG Embedded Design System SB Home Documentation Analytics Code automation D…" at bounding box center [603, 311] width 1207 height 622
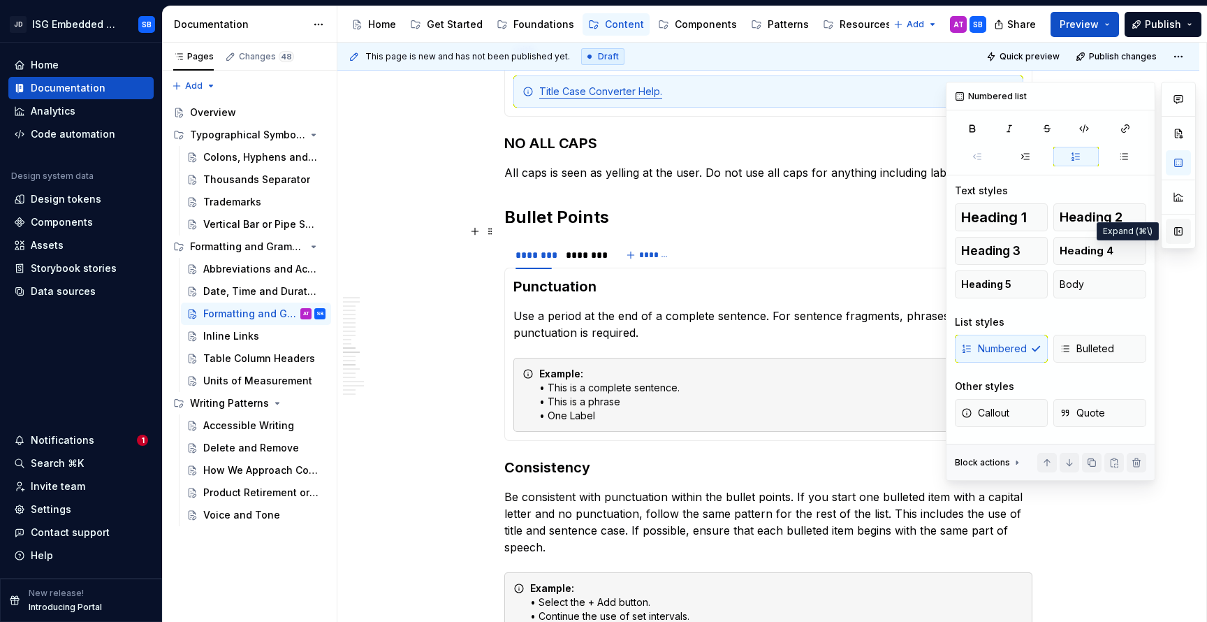
click at [1181, 233] on button "button" at bounding box center [1178, 231] width 25 height 25
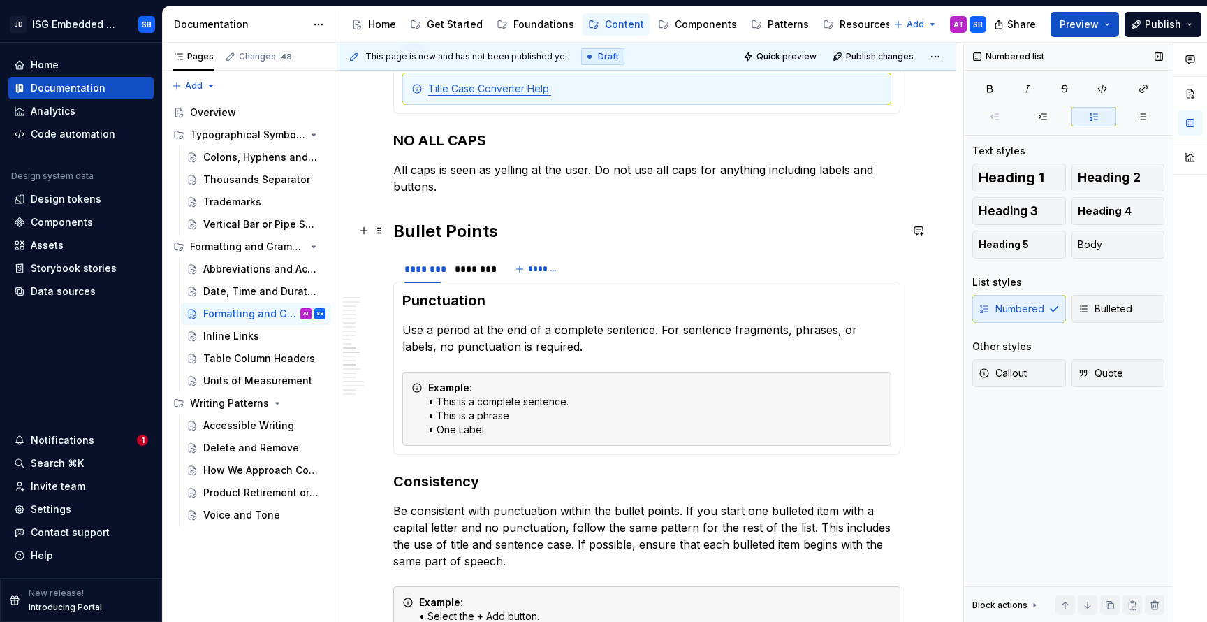
click at [460, 234] on h2 "Bullet Points" at bounding box center [646, 231] width 507 height 22
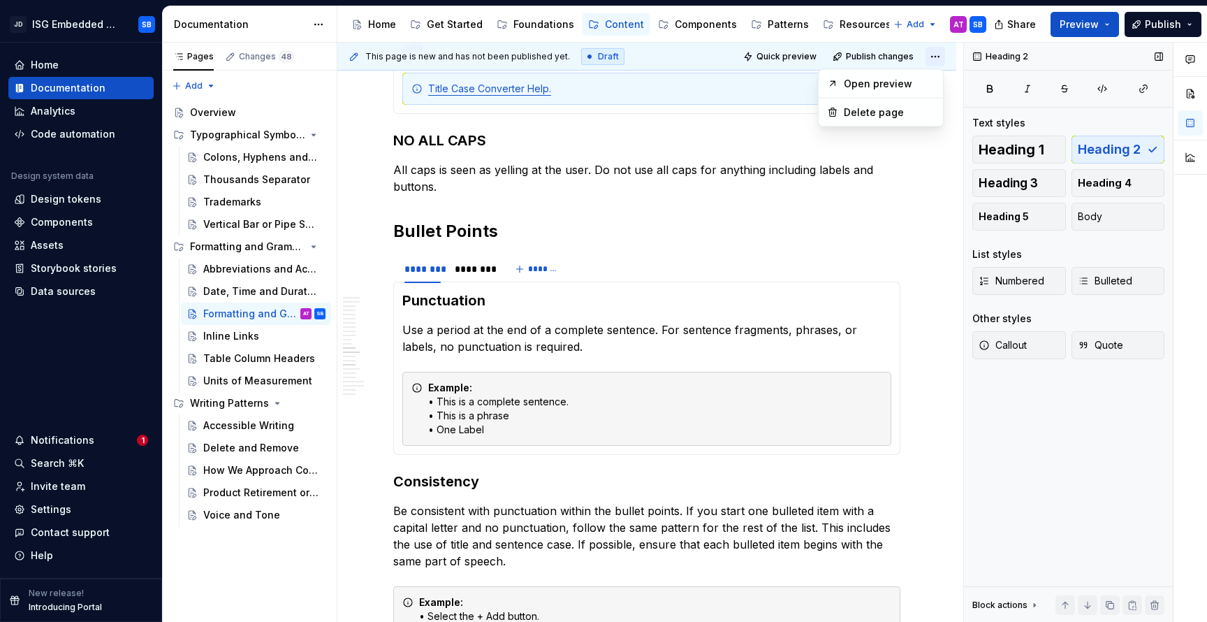
click at [929, 55] on html "JD ISG Embedded Design System SB Home Documentation Analytics Code automation D…" at bounding box center [603, 311] width 1207 height 622
click at [948, 210] on html "JD ISG Embedded Design System SB Home Documentation Analytics Code automation D…" at bounding box center [603, 311] width 1207 height 622
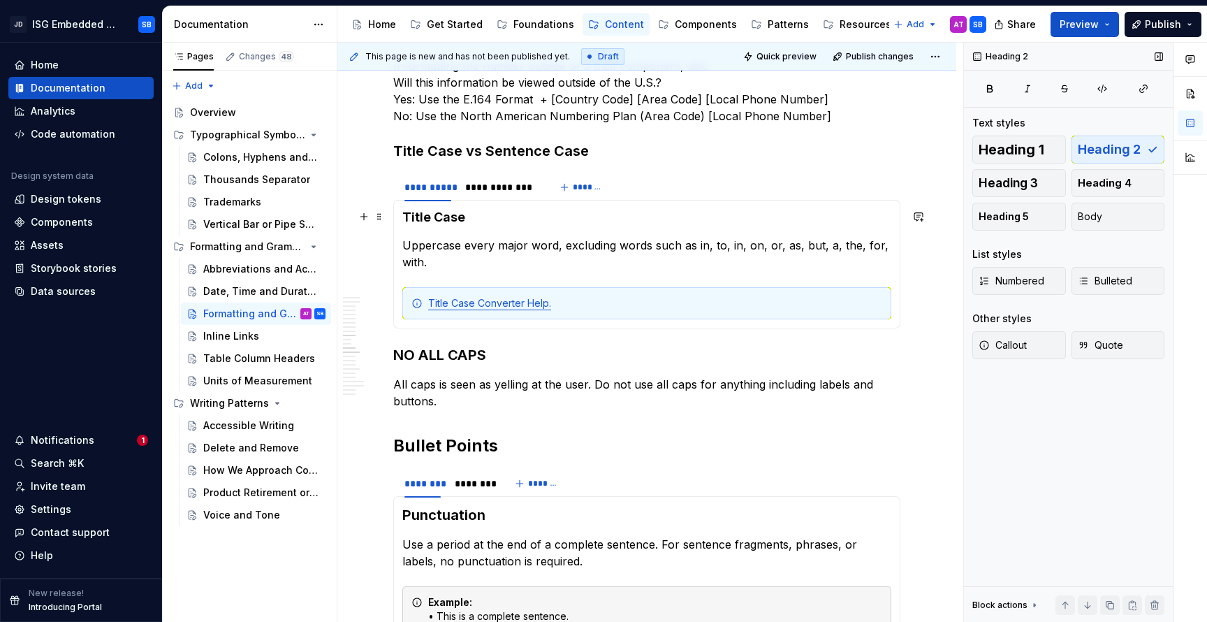
scroll to position [1300, 0]
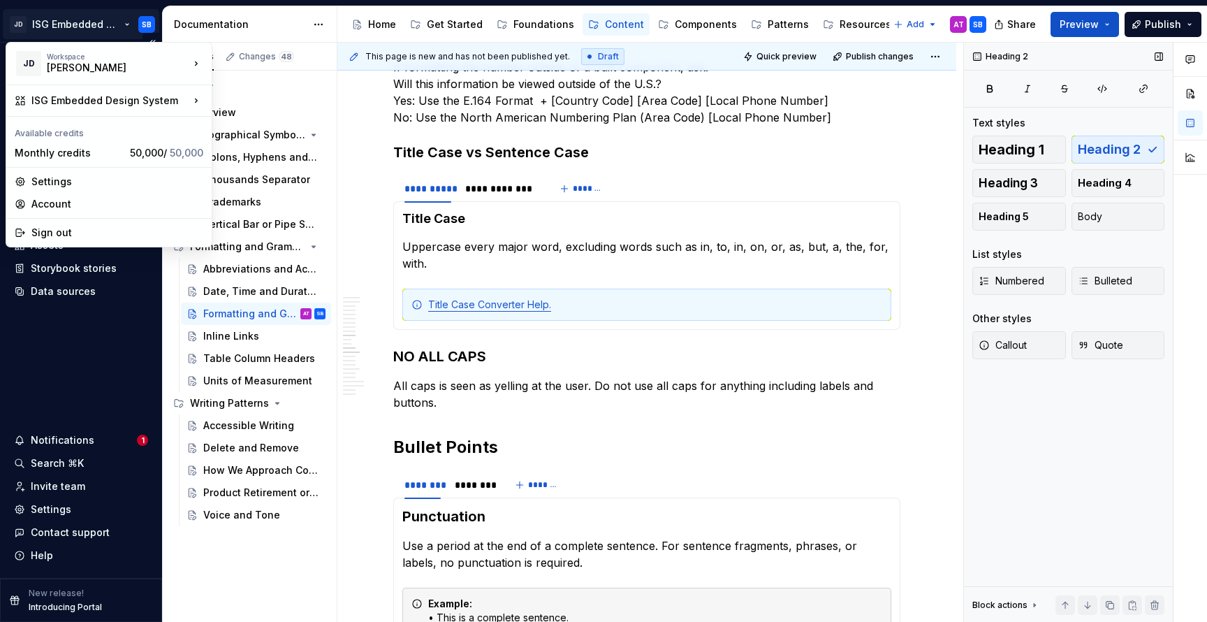
click at [126, 22] on html "JD ISG Embedded Design System SB Home Documentation Analytics Code automation D…" at bounding box center [603, 311] width 1207 height 622
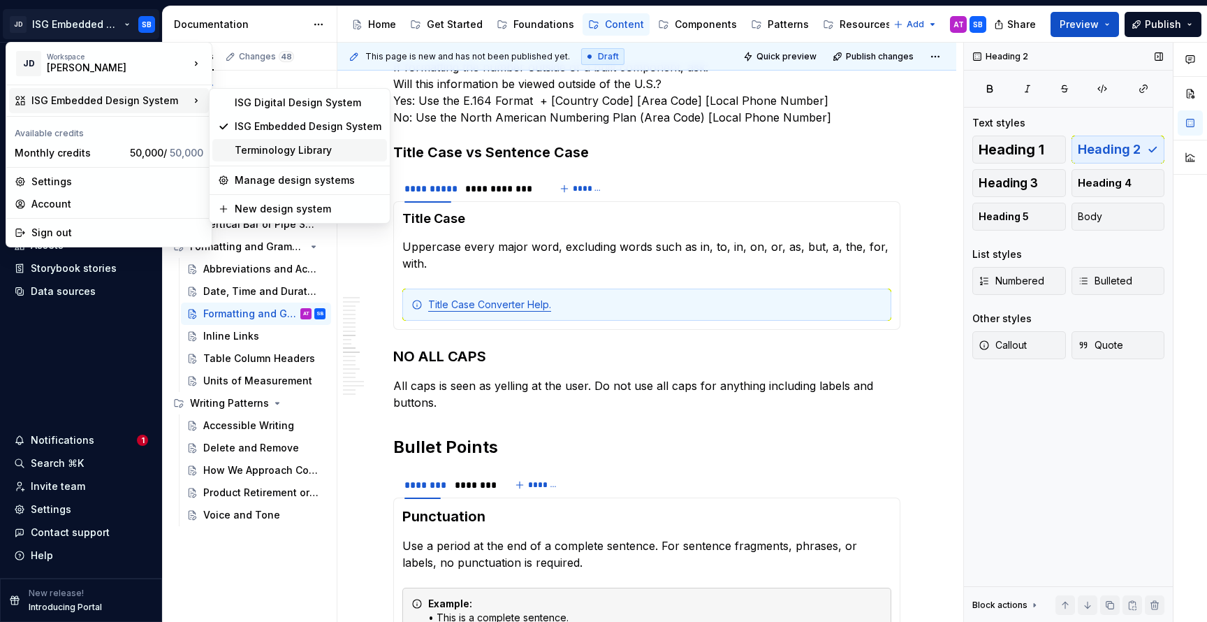
click at [252, 152] on div "Terminology Library" at bounding box center [308, 150] width 147 height 14
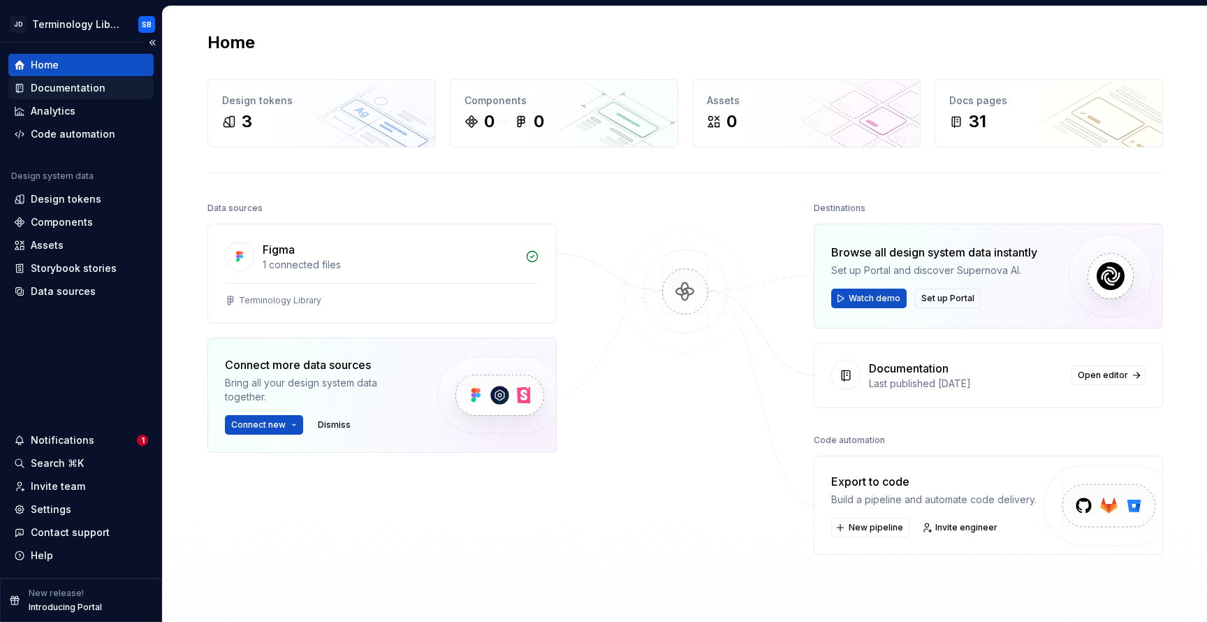
click at [89, 92] on div "Documentation" at bounding box center [68, 88] width 75 height 14
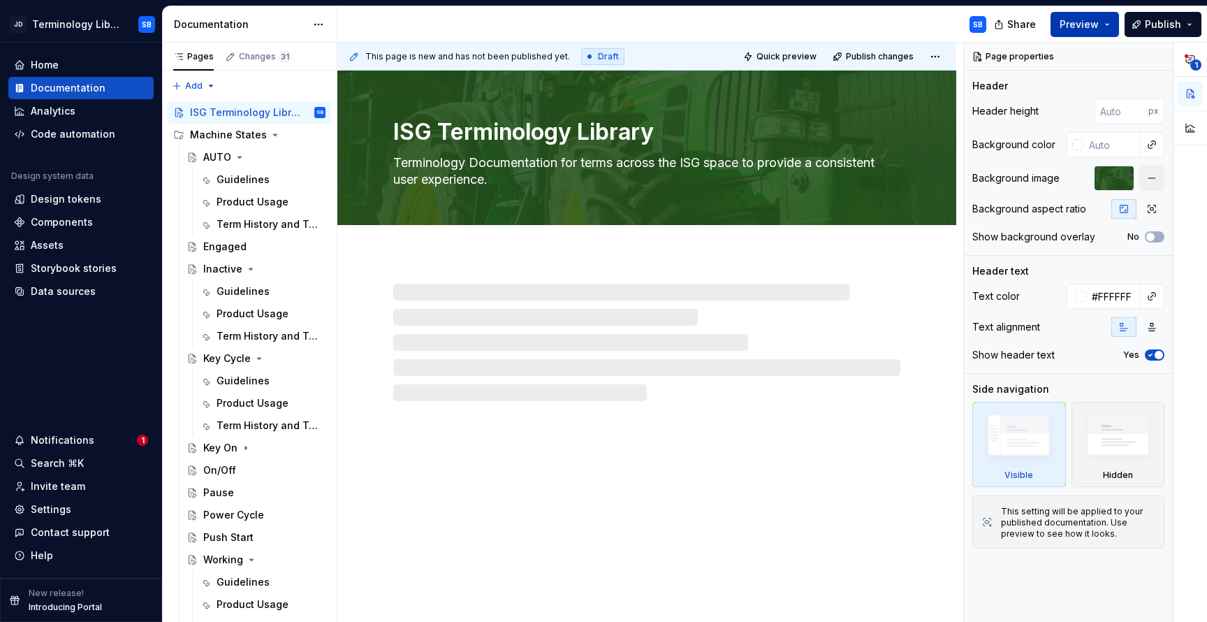
click at [1108, 23] on button "Preview" at bounding box center [1085, 24] width 68 height 25
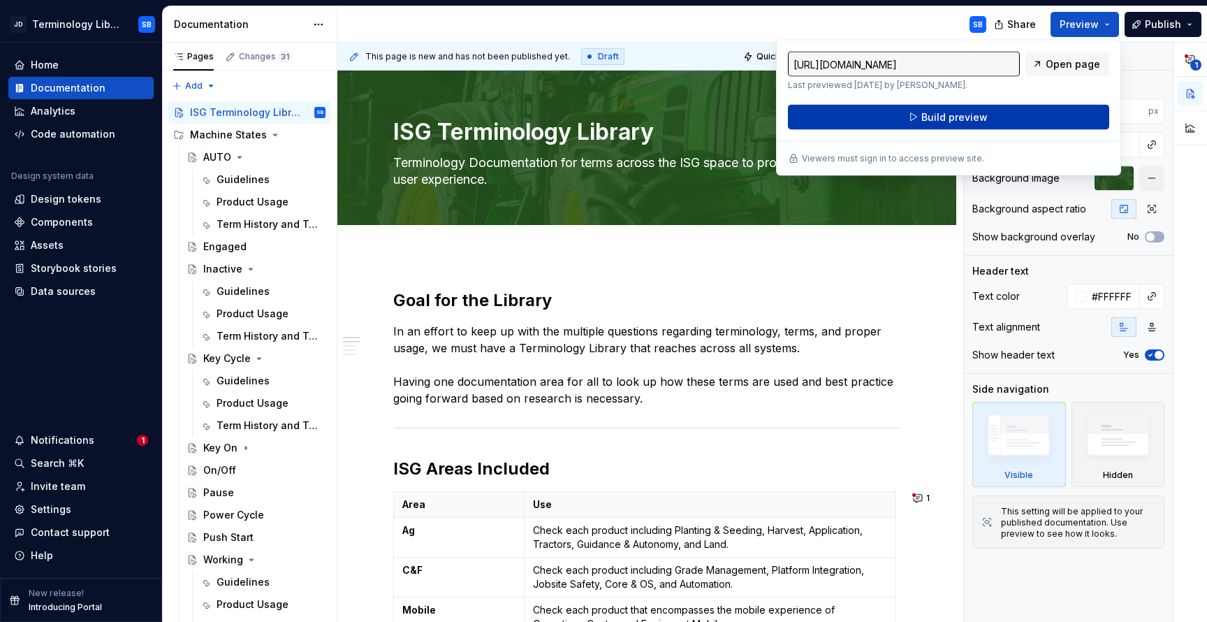
click at [999, 116] on button "Build preview" at bounding box center [948, 117] width 321 height 25
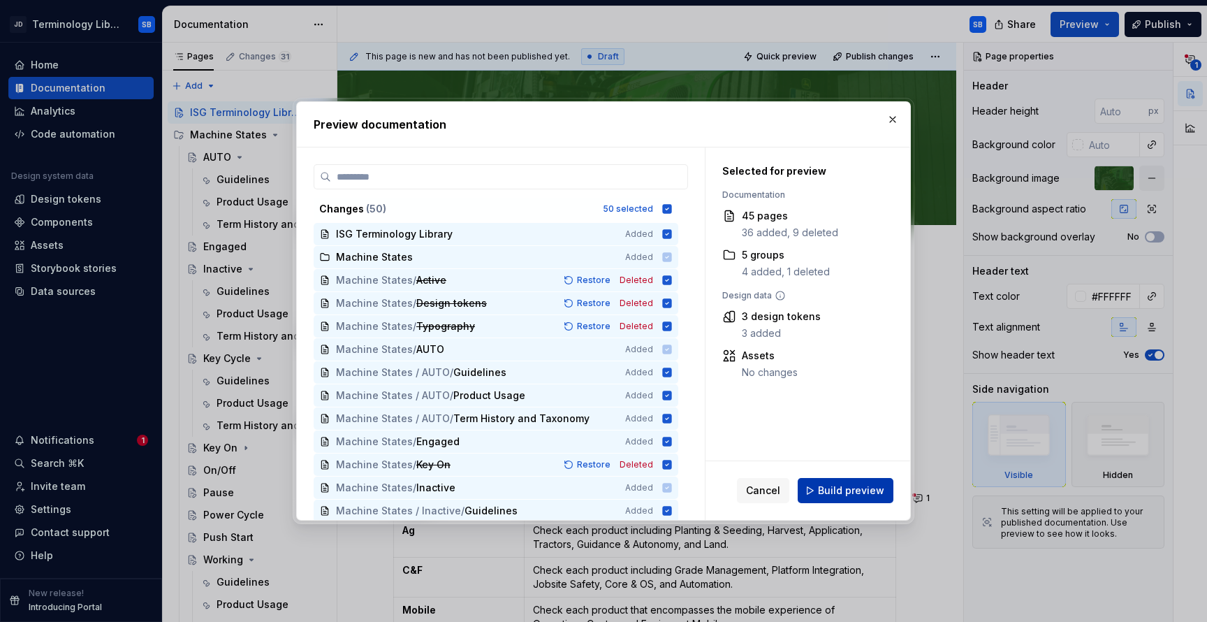
click at [877, 491] on span "Build preview" at bounding box center [851, 491] width 66 height 14
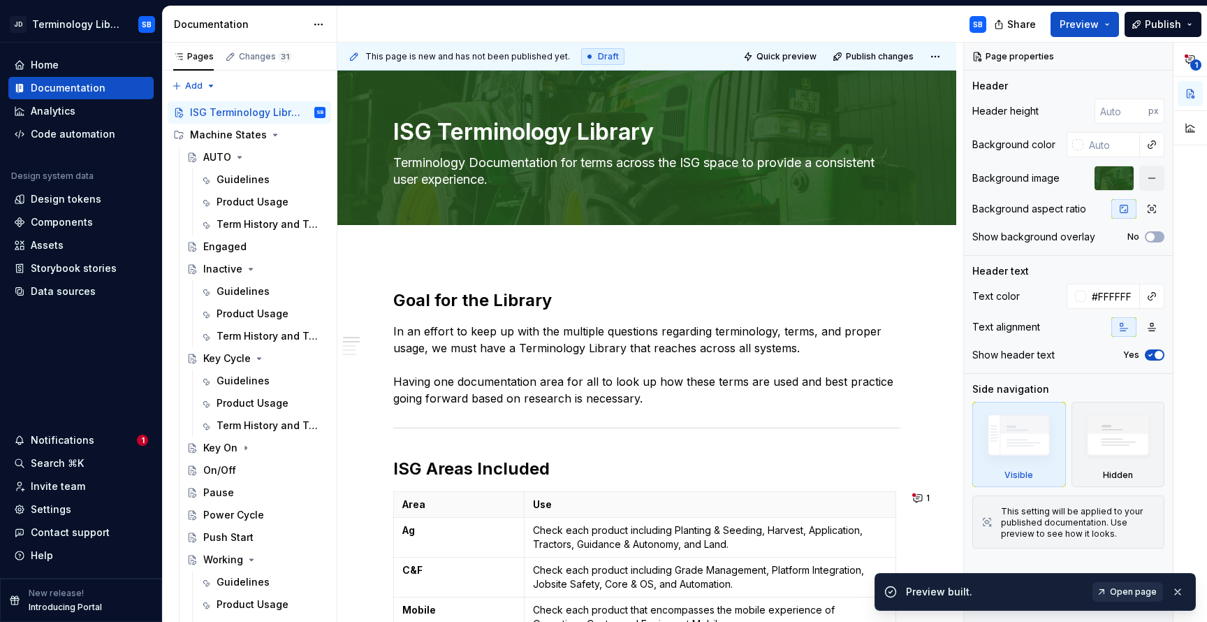
click at [1121, 590] on span "Open page" at bounding box center [1133, 591] width 47 height 11
type textarea "*"
